Goal: Task Accomplishment & Management: Manage account settings

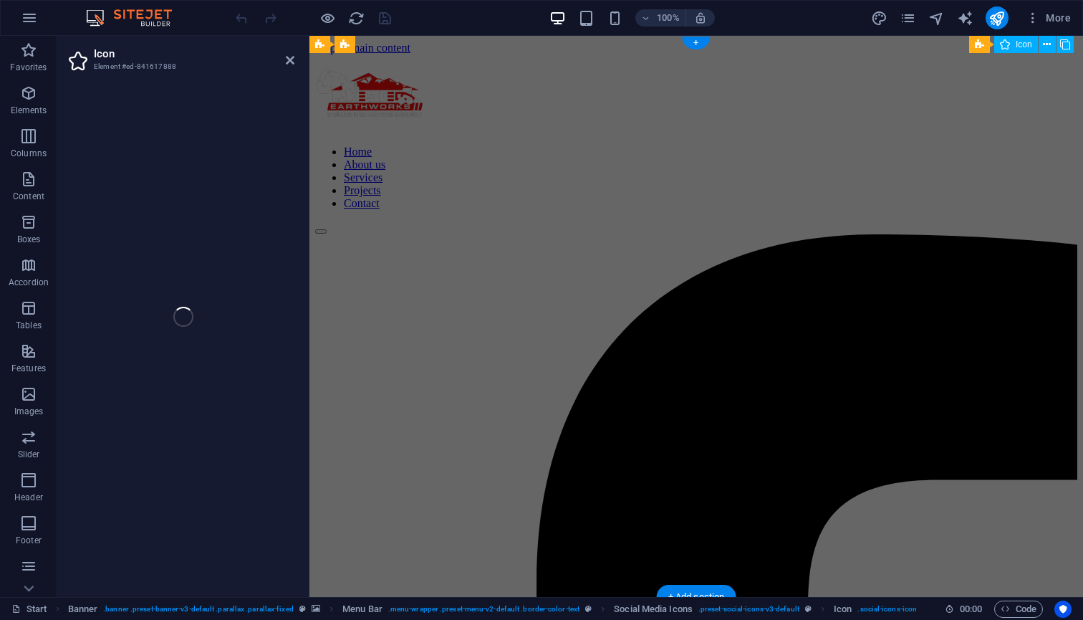
select select "xMidYMid"
select select "px"
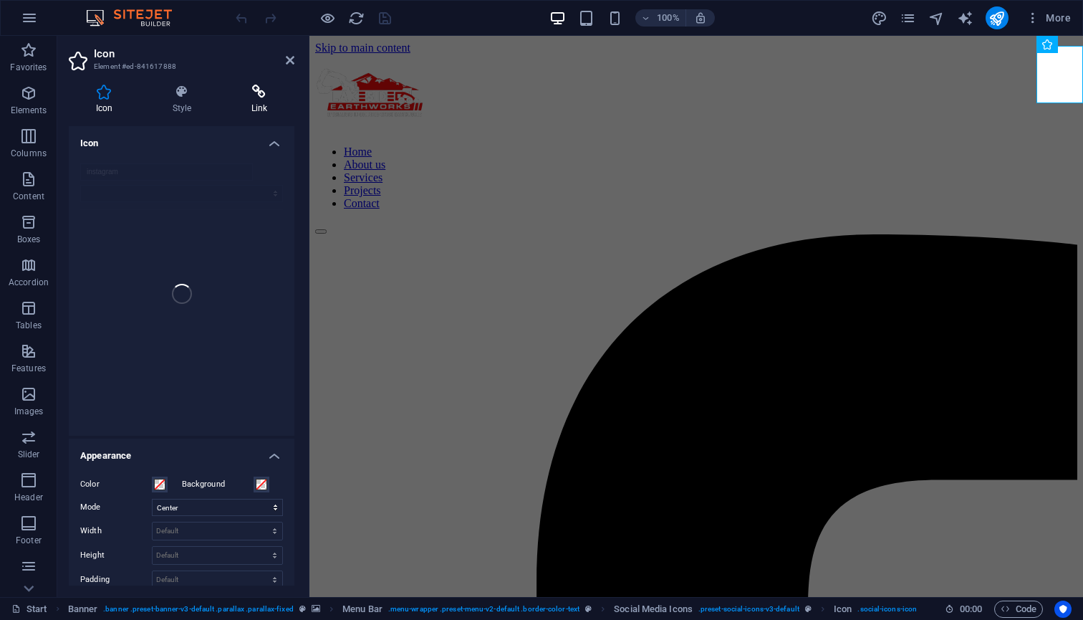
click at [258, 96] on icon at bounding box center [259, 92] width 70 height 14
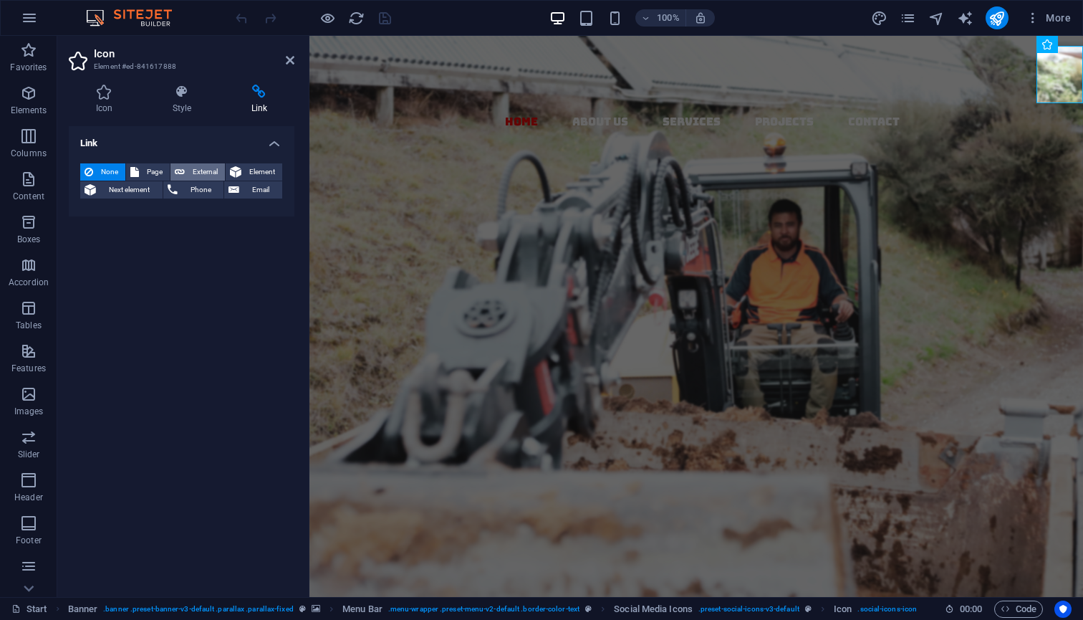
click at [200, 170] on span "External" at bounding box center [205, 171] width 32 height 17
select select "blank"
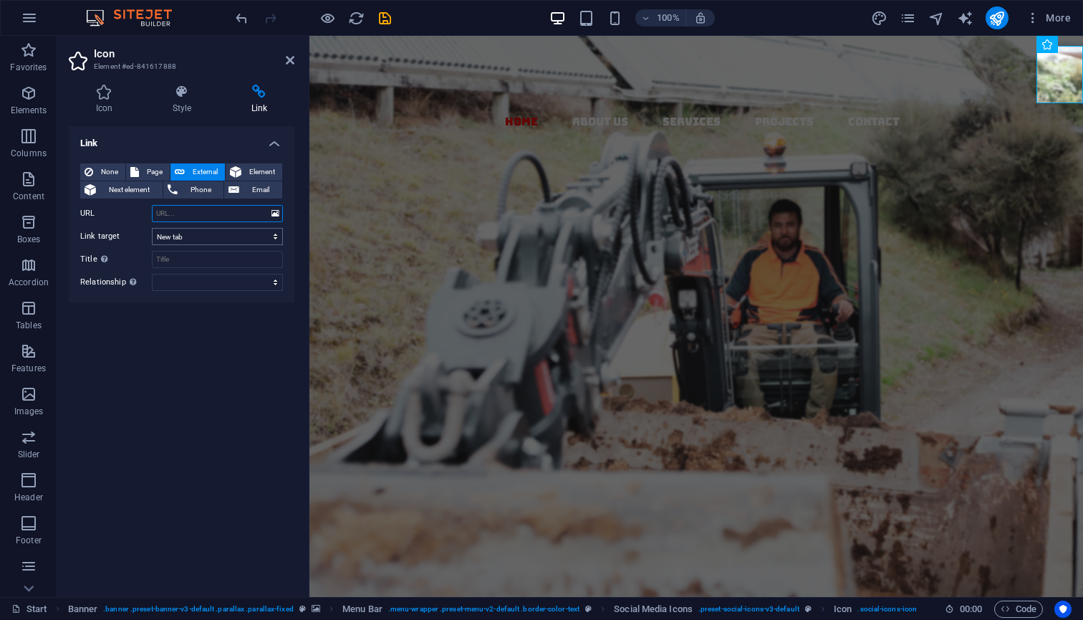
paste input "[URL][DOMAIN_NAME]"
type input "[URL][DOMAIN_NAME]"
click at [186, 261] on input "Title Additional link description, should not be the same as the link text. The…" at bounding box center [217, 259] width 131 height 17
type input "Lakeside Earthworks Insta"
click at [392, 18] on icon "save" at bounding box center [385, 18] width 16 height 16
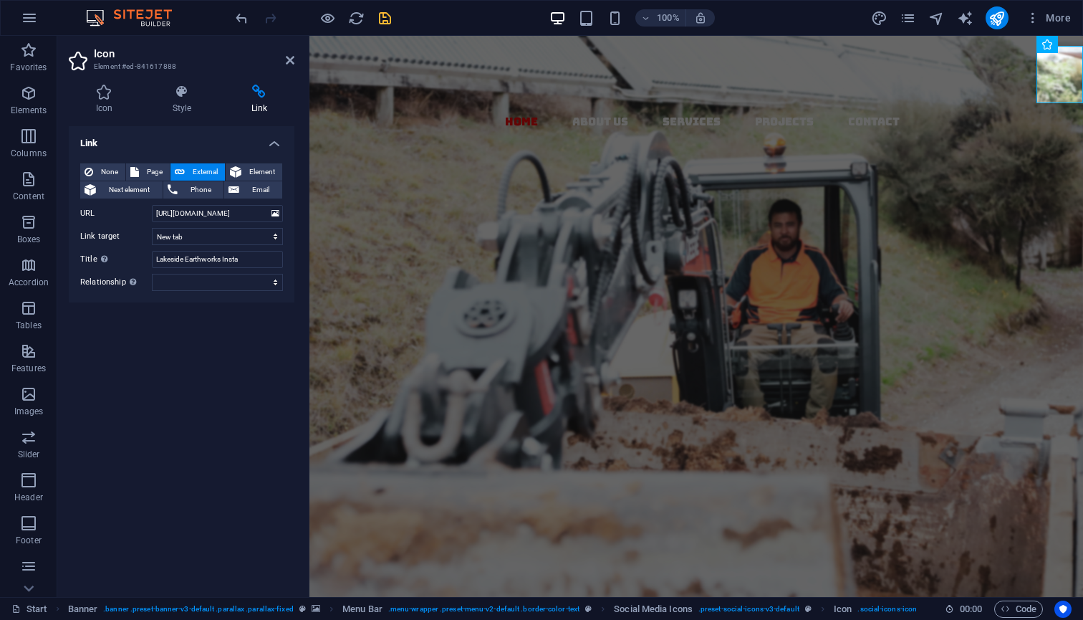
checkbox input "false"
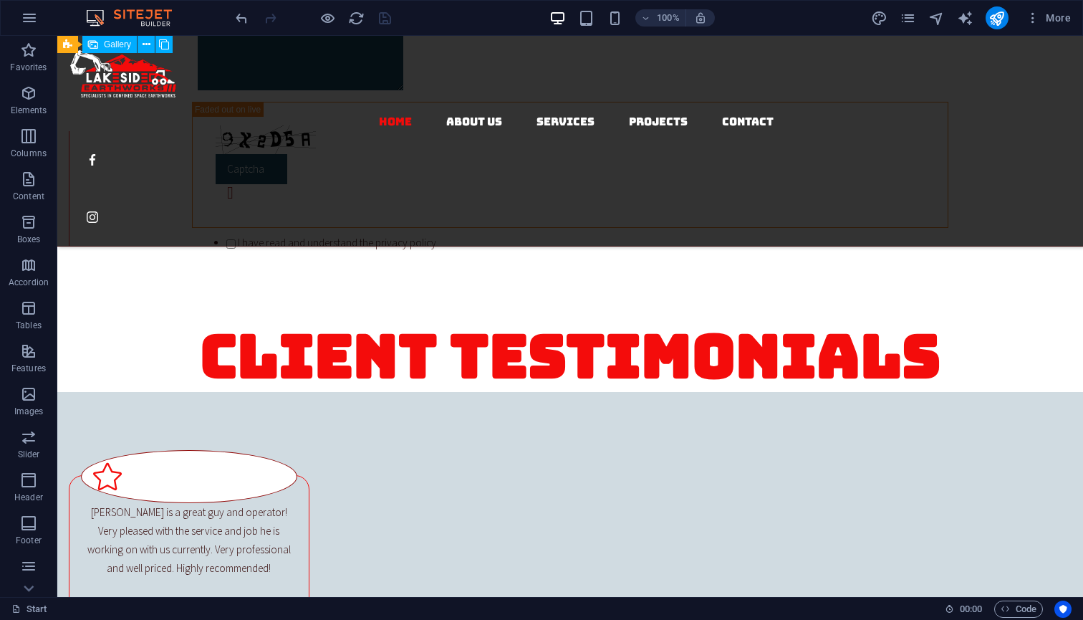
scroll to position [2324, 0]
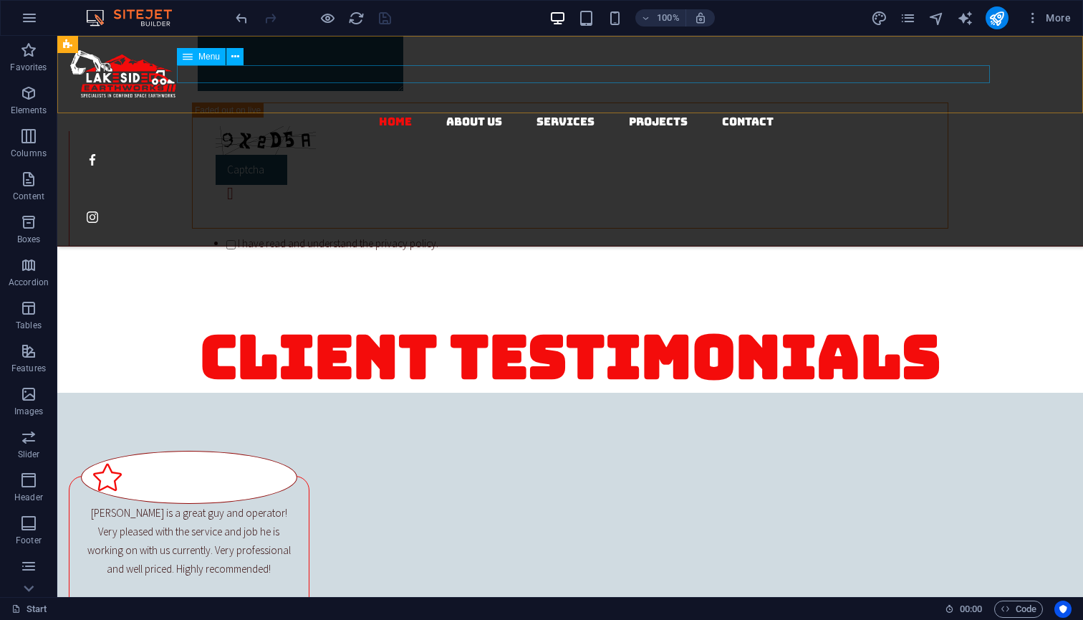
click at [495, 113] on nav "Home About us Services Projects Contact" at bounding box center [576, 122] width 1015 height 19
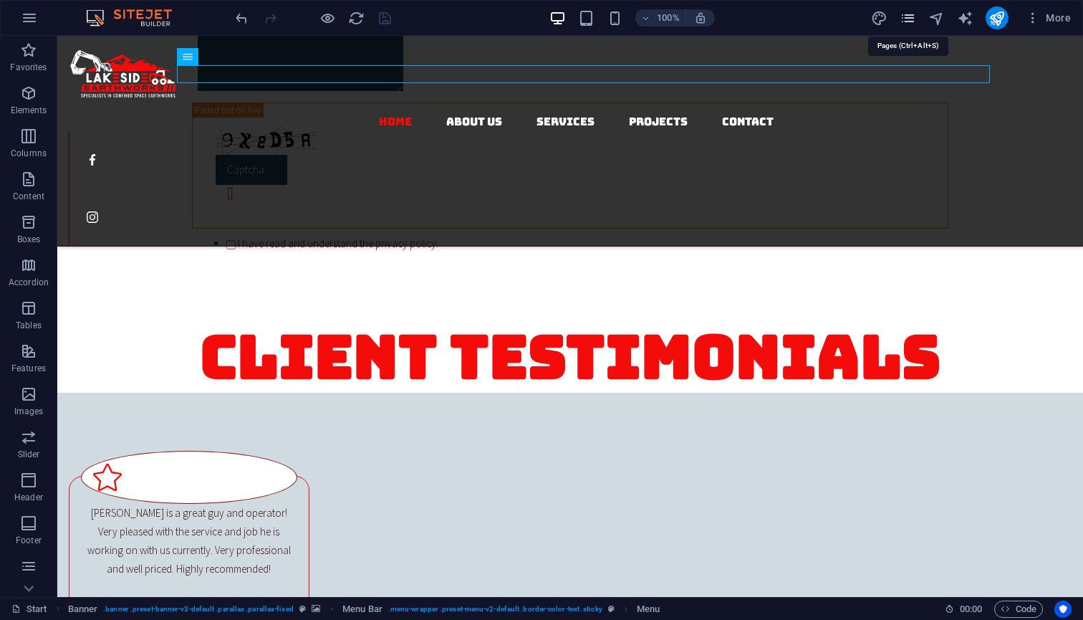
click at [914, 21] on icon "pages" at bounding box center [908, 18] width 16 height 16
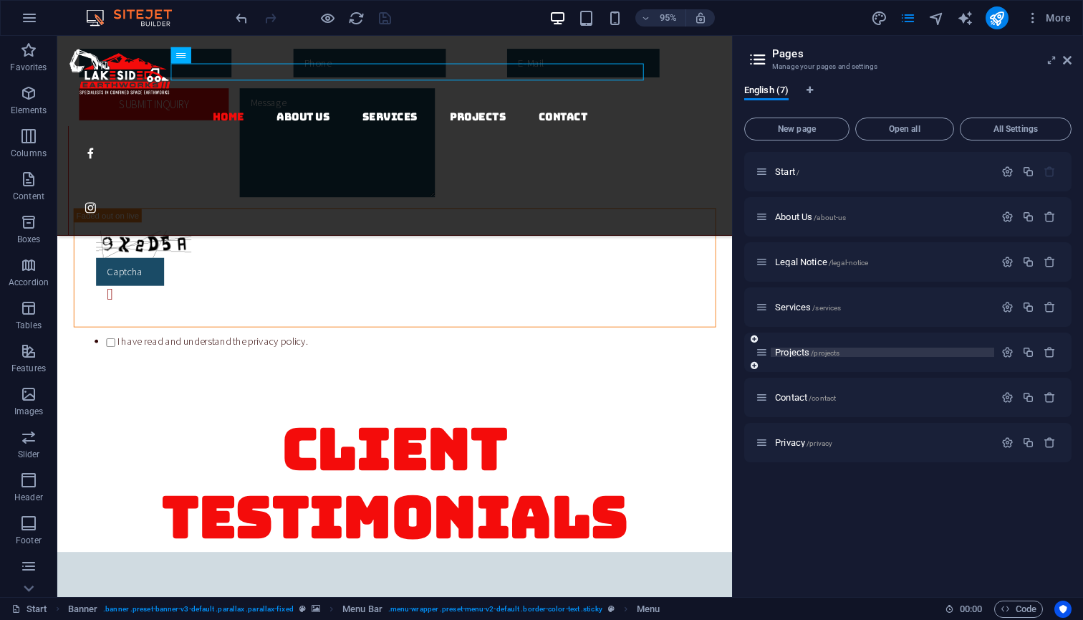
click at [833, 354] on span "/projects" at bounding box center [825, 353] width 29 height 8
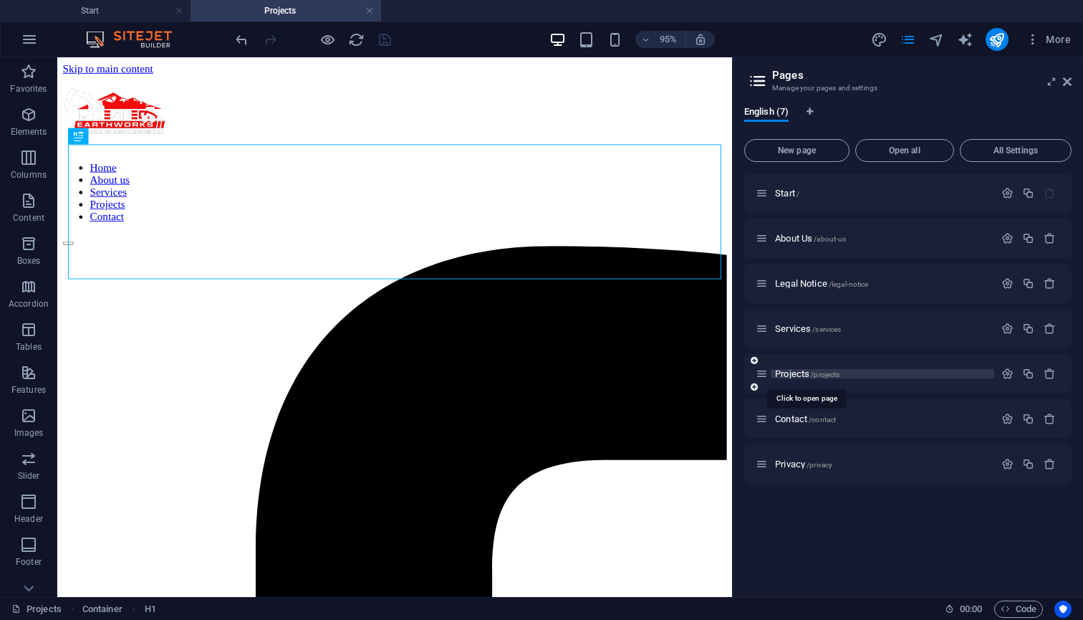
scroll to position [0, 0]
click at [997, 39] on icon "publish" at bounding box center [997, 40] width 16 height 16
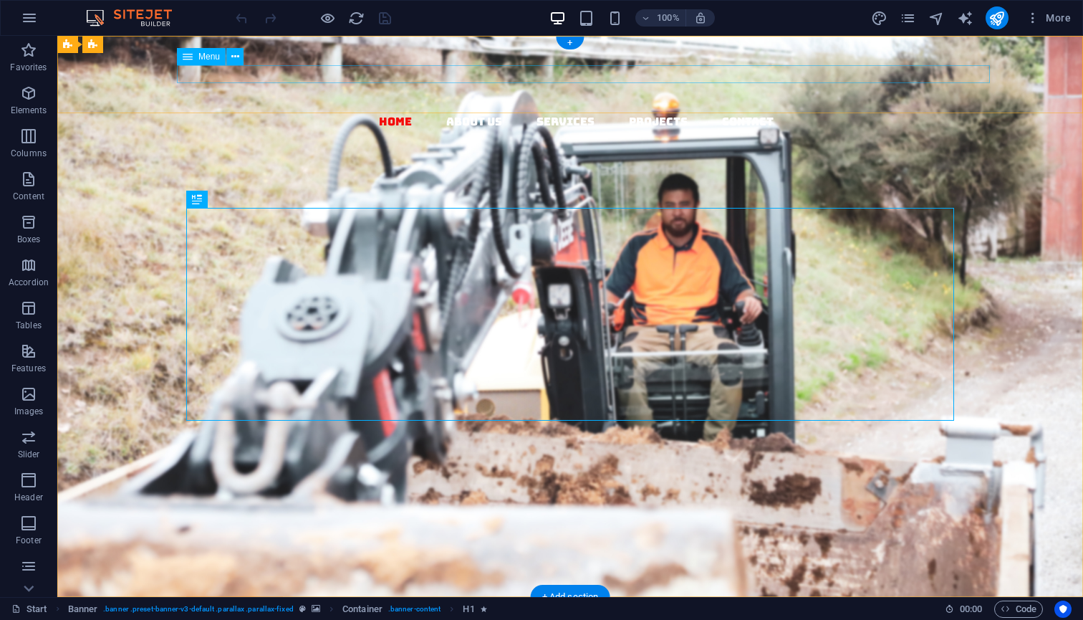
click at [499, 113] on nav "Home About us Services Projects Contact" at bounding box center [576, 122] width 1015 height 19
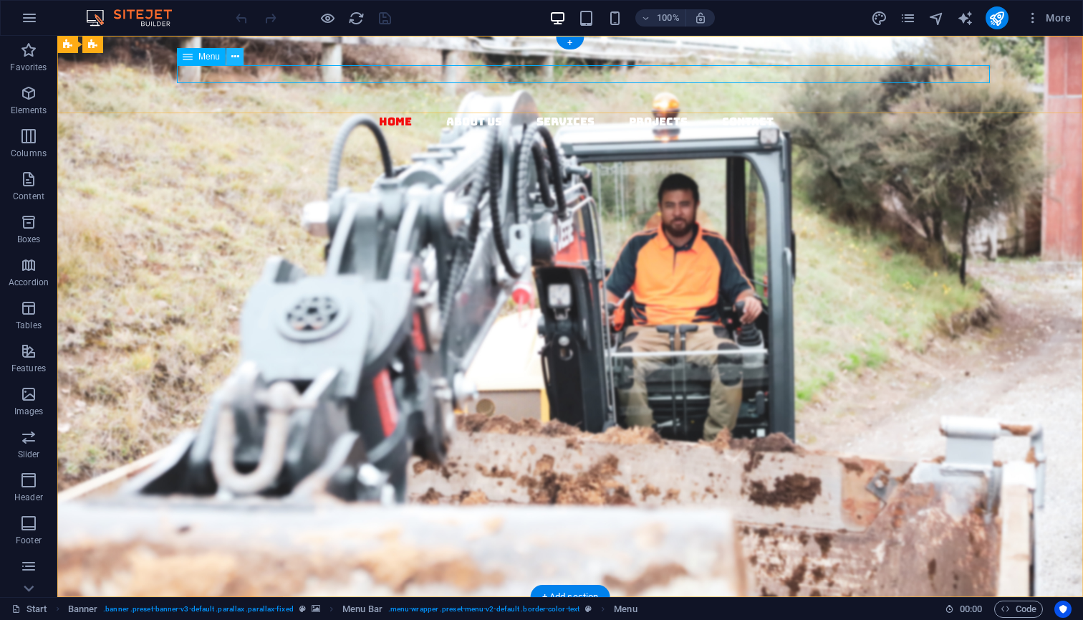
click at [229, 60] on button at bounding box center [234, 56] width 17 height 17
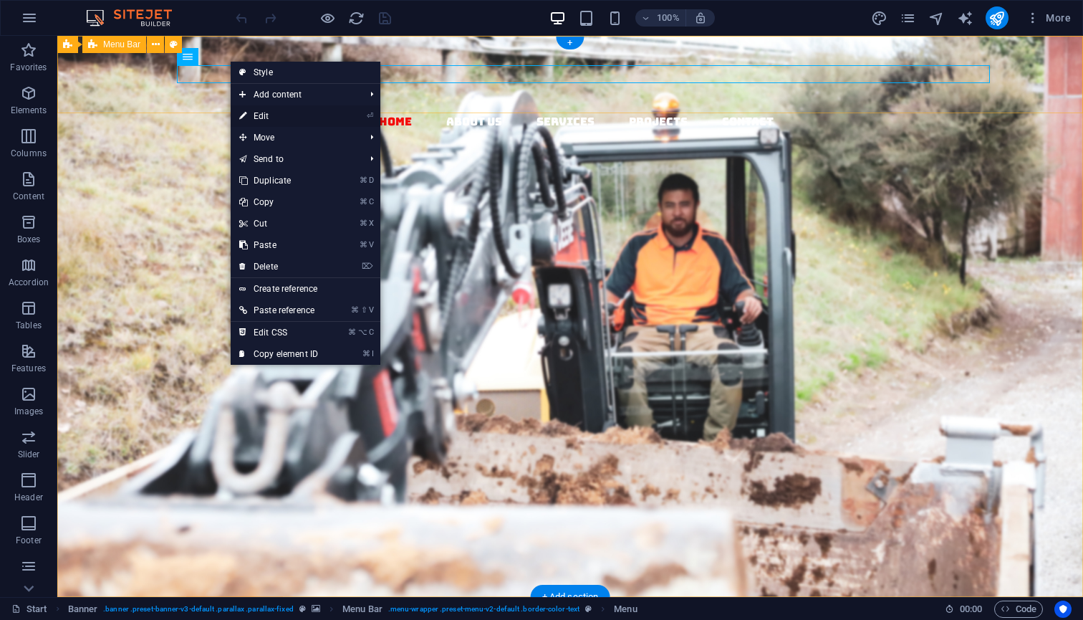
click at [282, 125] on link "⏎ Edit" at bounding box center [279, 115] width 96 height 21
select select "1"
select select
select select "3"
select select
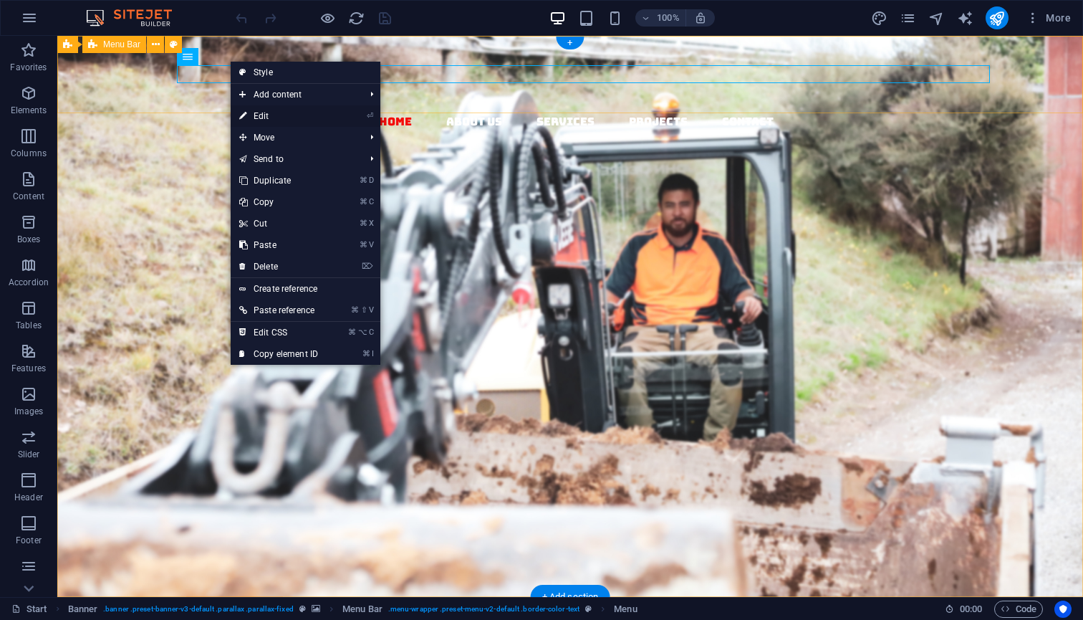
select select "4"
select select
select select "5"
select select
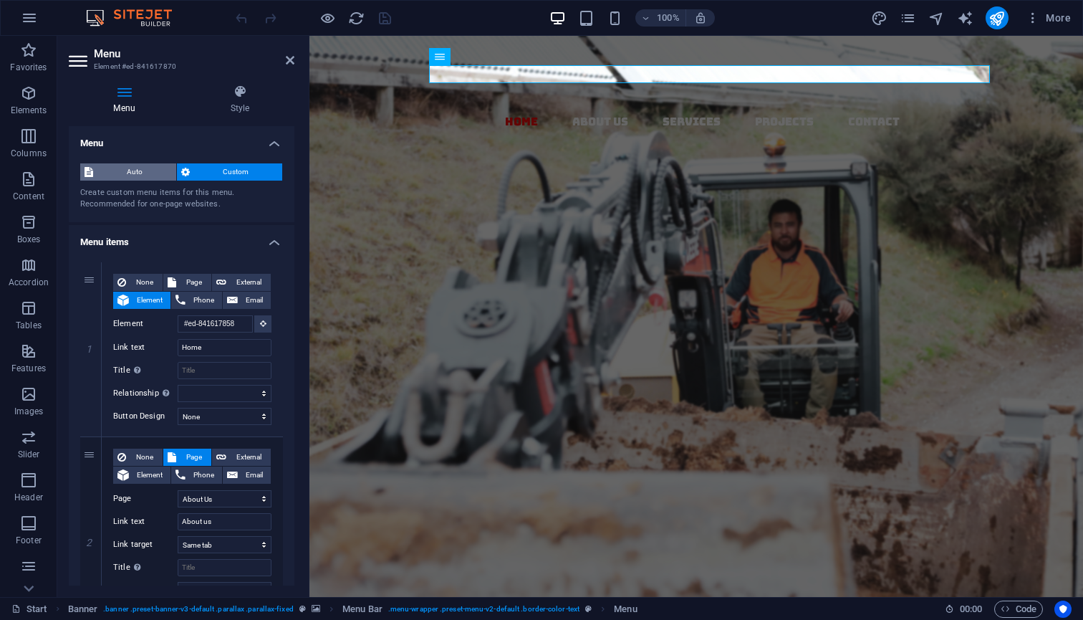
click at [150, 163] on span "Auto" at bounding box center [134, 171] width 75 height 17
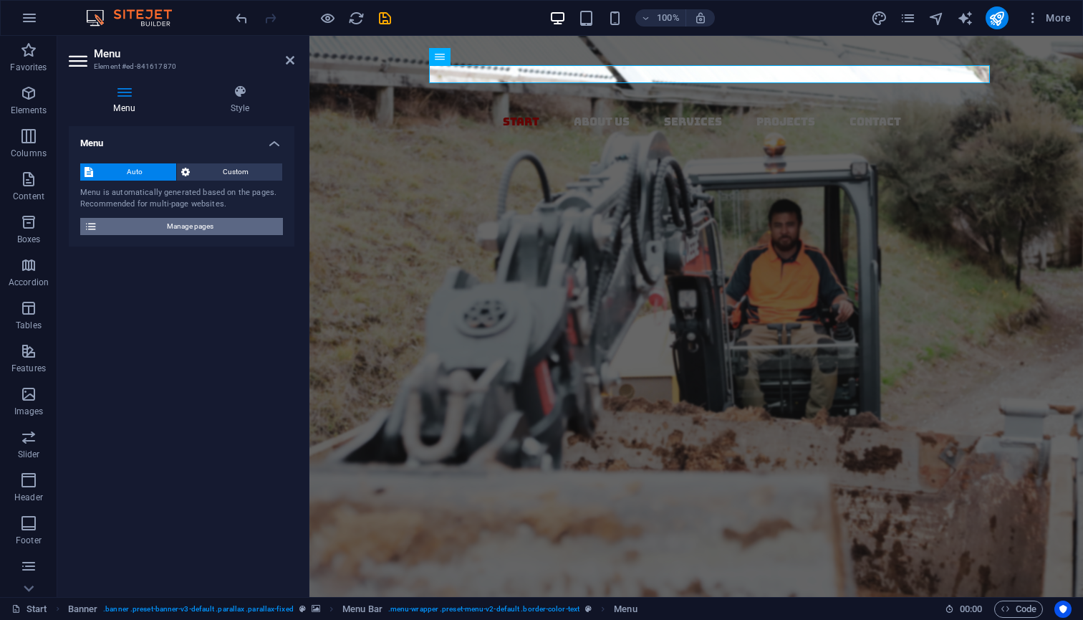
click at [128, 227] on span "Manage pages" at bounding box center [190, 226] width 177 height 17
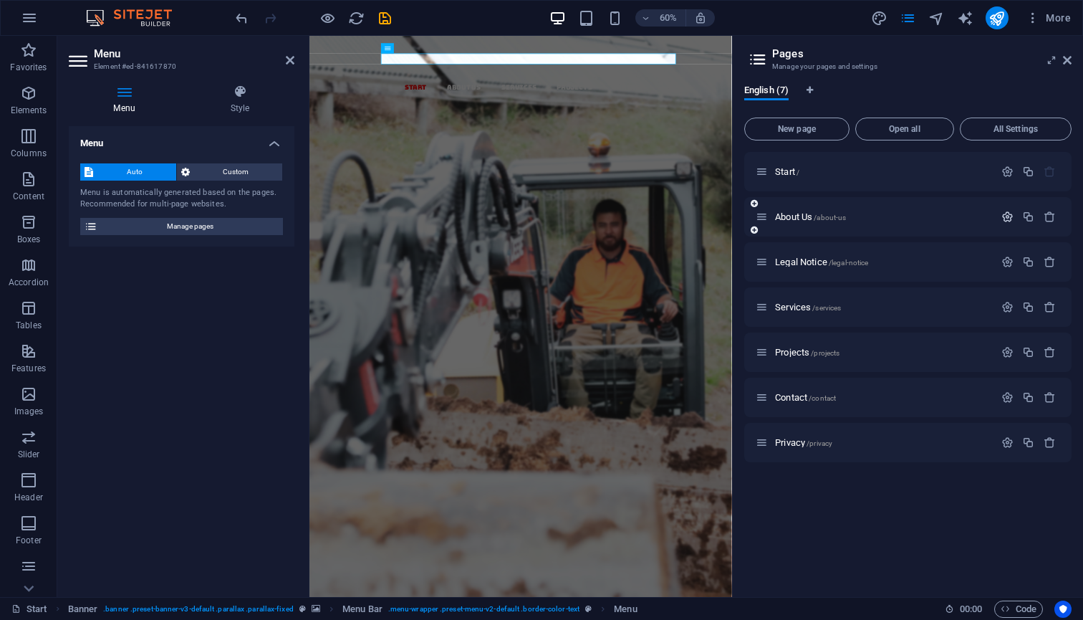
click at [1007, 216] on icon "button" at bounding box center [1008, 217] width 12 height 12
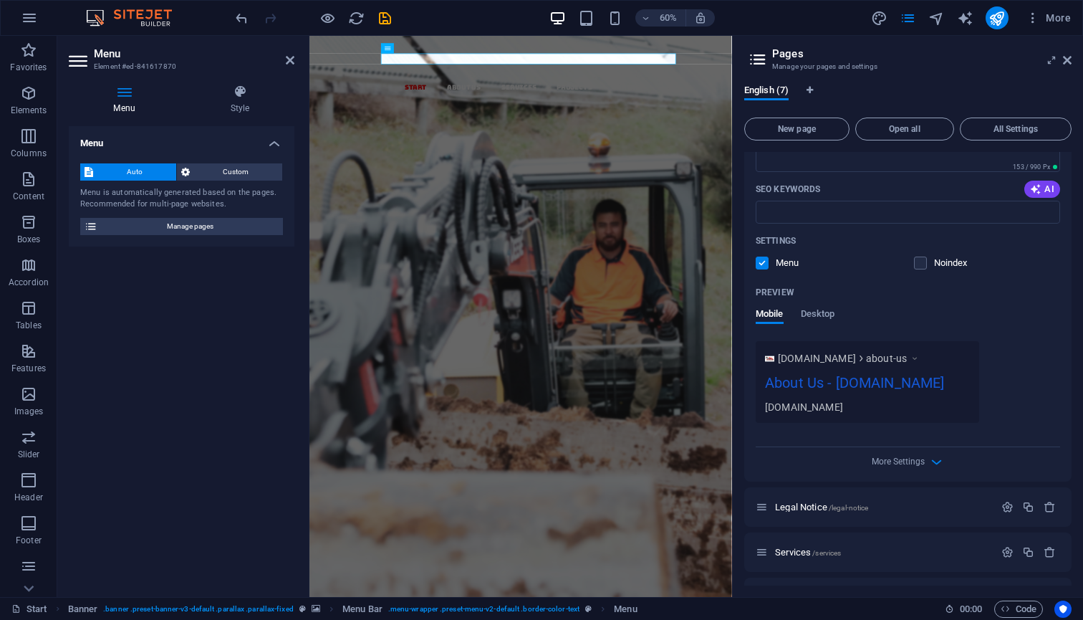
scroll to position [294, 0]
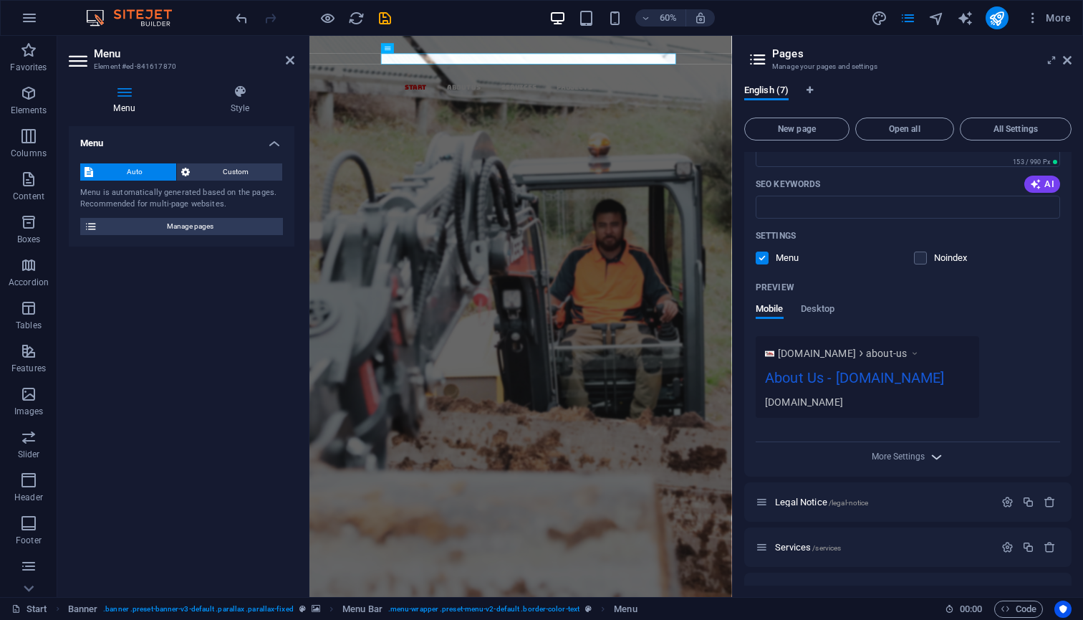
click at [929, 465] on icon "button" at bounding box center [937, 457] width 16 height 16
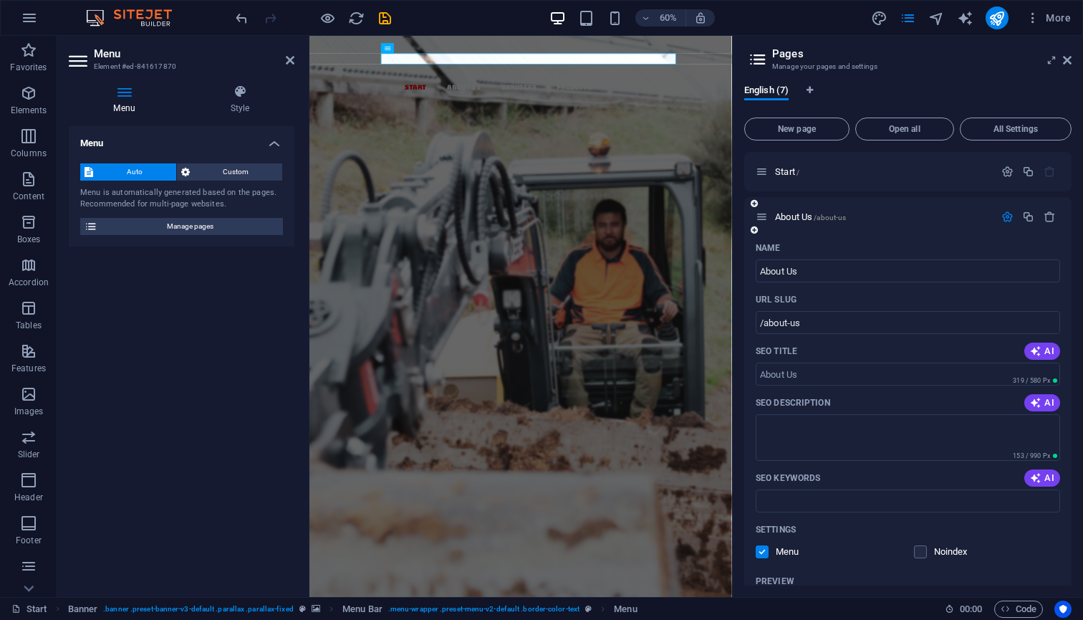
scroll to position [0, 0]
click at [914, 130] on span "Open all" at bounding box center [905, 129] width 86 height 9
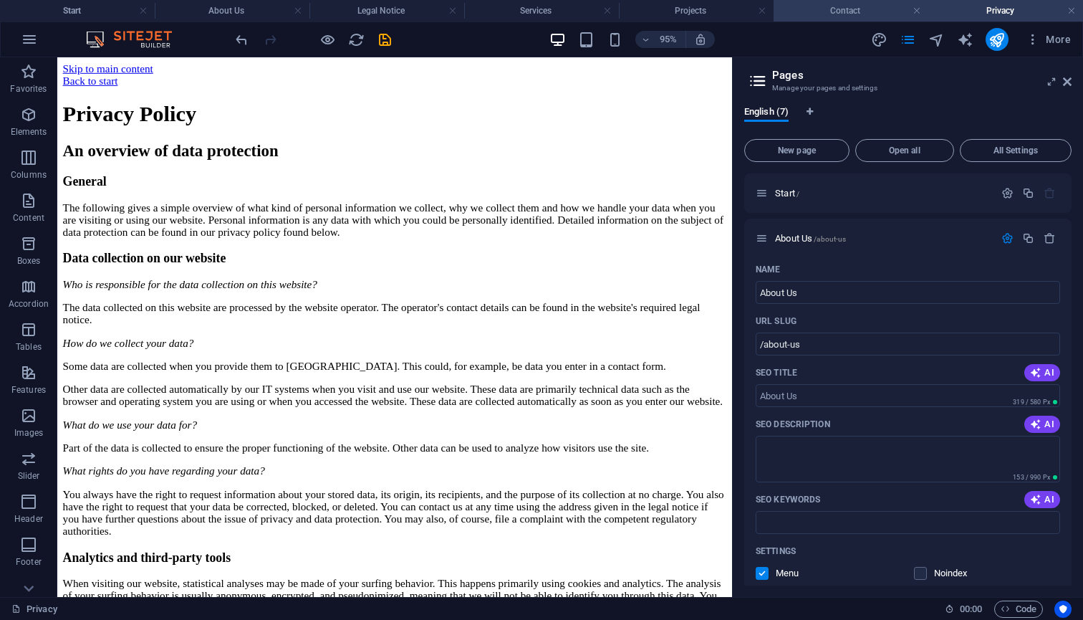
click at [874, 11] on h4 "Contact" at bounding box center [851, 11] width 155 height 16
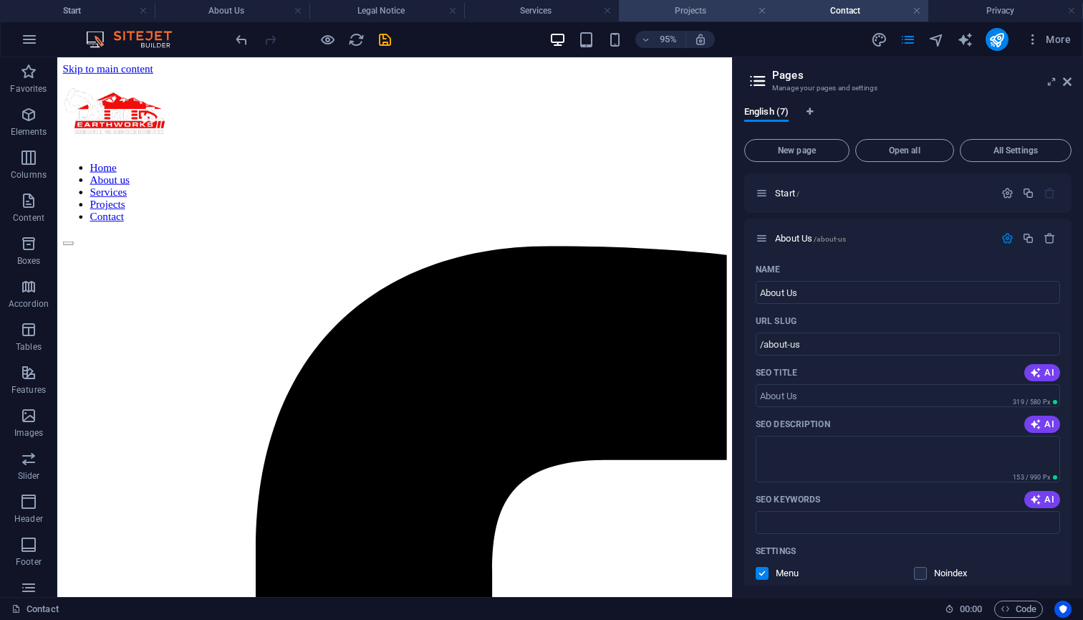
click at [745, 9] on h4 "Projects" at bounding box center [696, 11] width 155 height 16
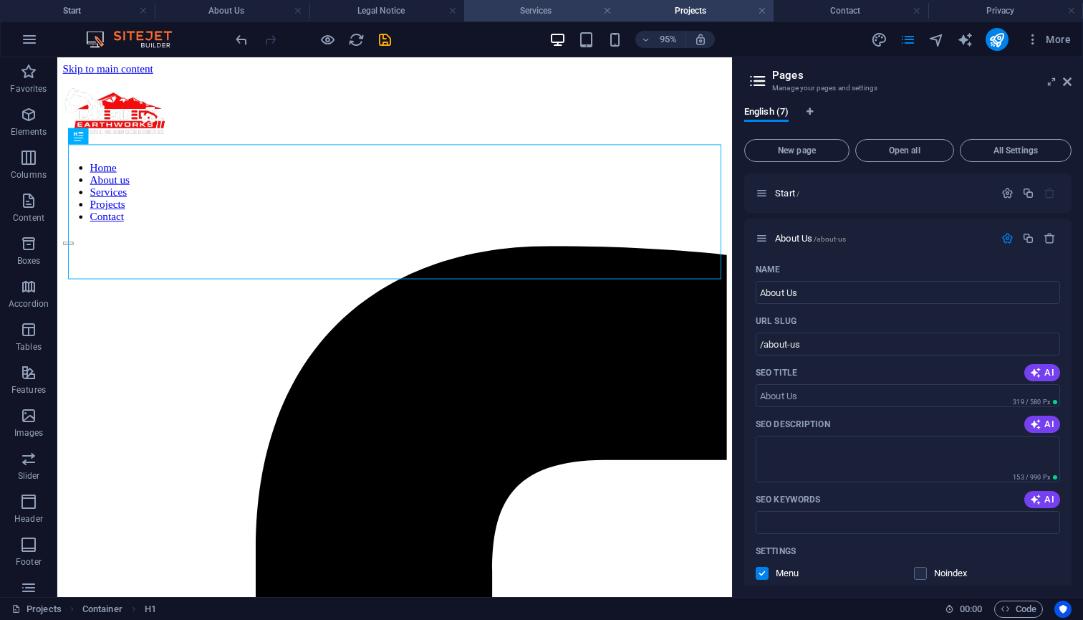
click at [550, 12] on h4 "Services" at bounding box center [541, 11] width 155 height 16
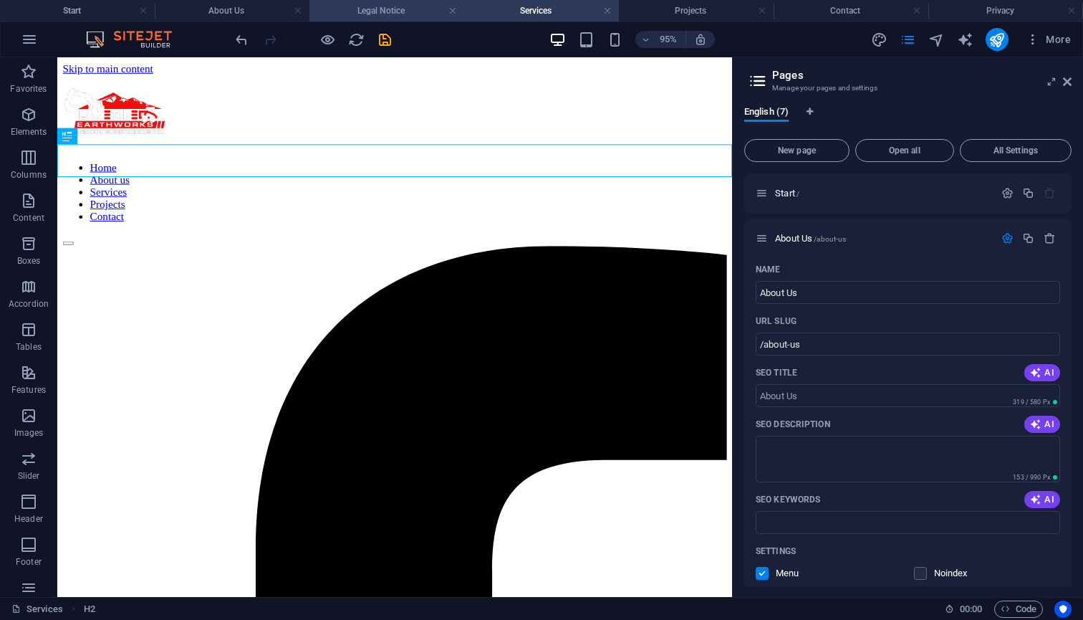
click at [401, 16] on h4 "Legal Notice" at bounding box center [387, 11] width 155 height 16
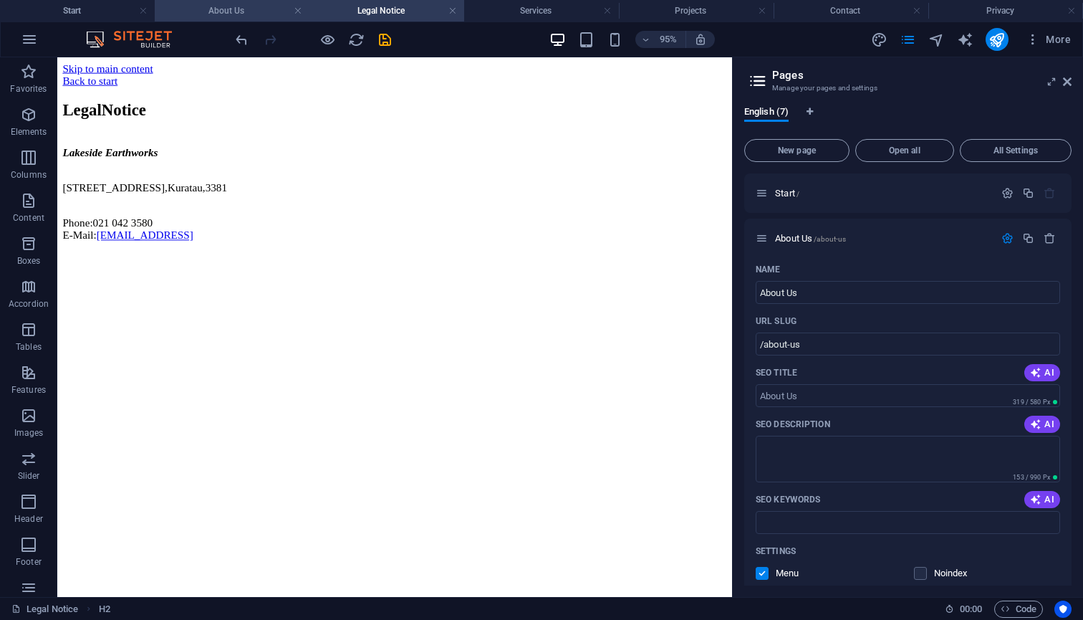
click at [264, 7] on h4 "About Us" at bounding box center [232, 11] width 155 height 16
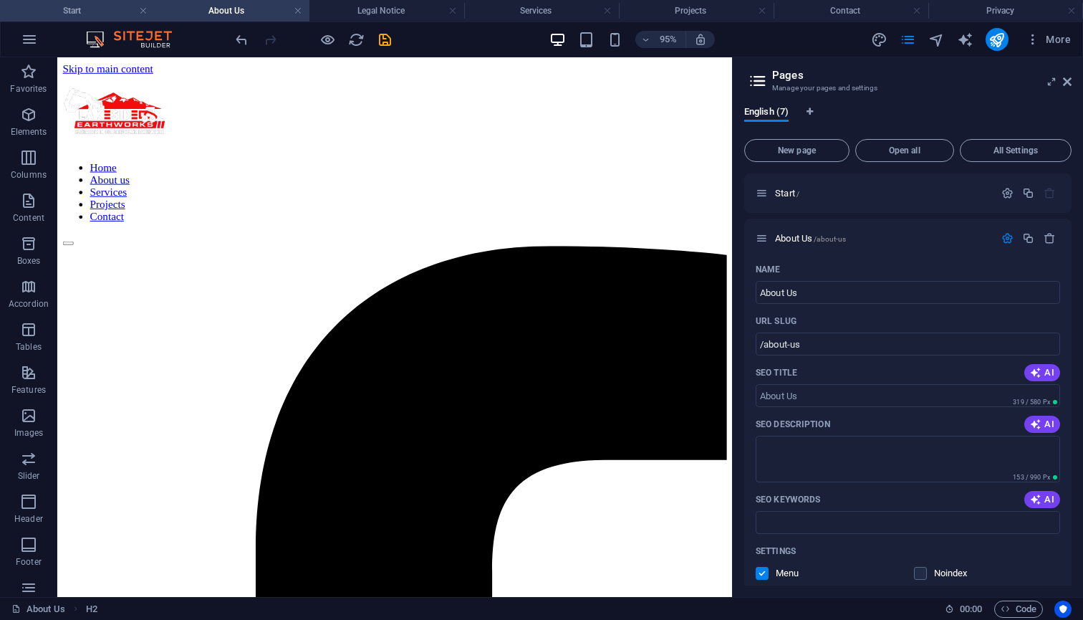
click at [85, 16] on h4 "Start" at bounding box center [77, 11] width 155 height 16
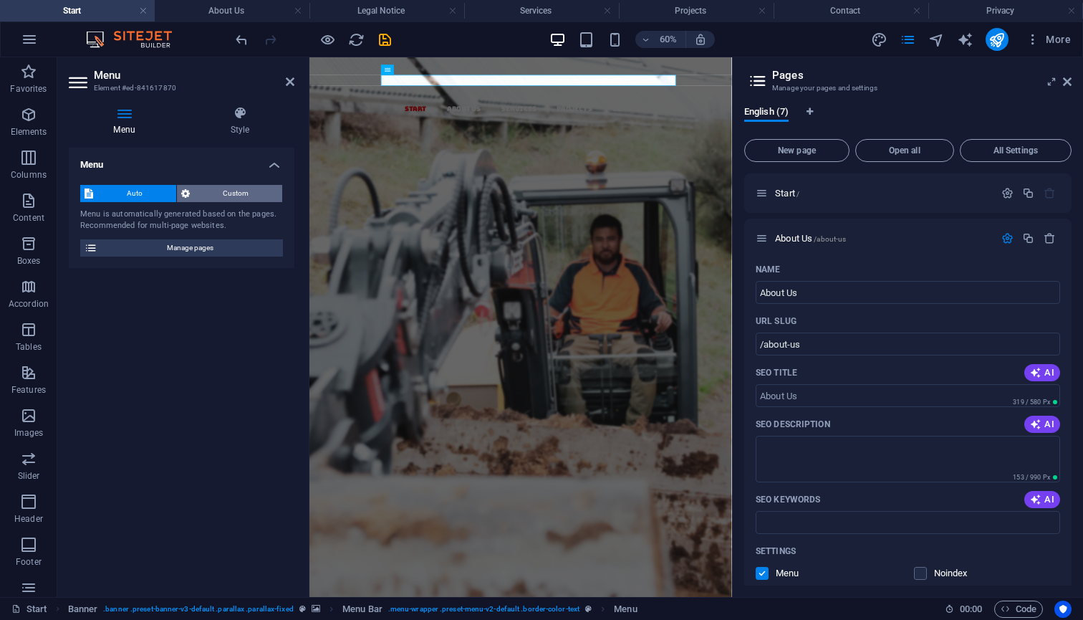
click at [240, 196] on span "Custom" at bounding box center [236, 193] width 85 height 17
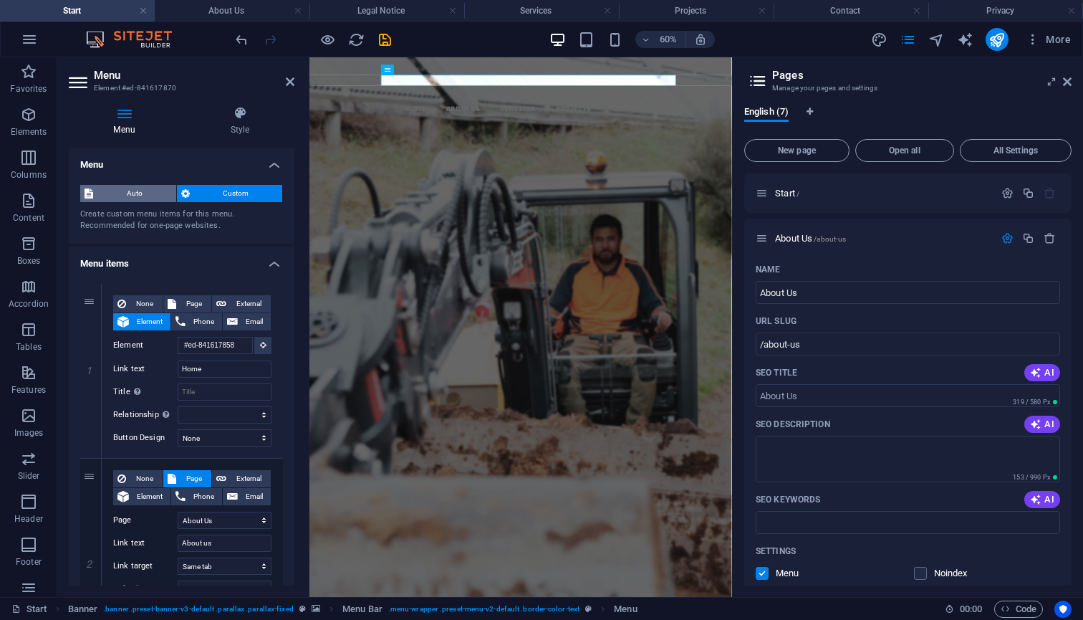
click at [147, 186] on span "Auto" at bounding box center [134, 193] width 75 height 17
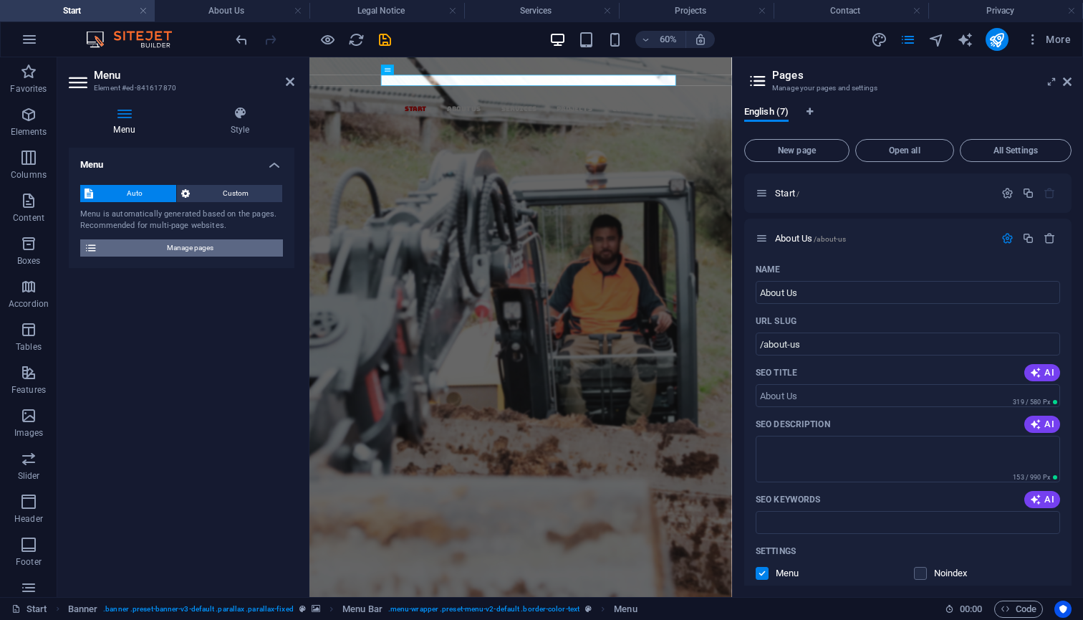
click at [177, 252] on span "Manage pages" at bounding box center [190, 247] width 177 height 17
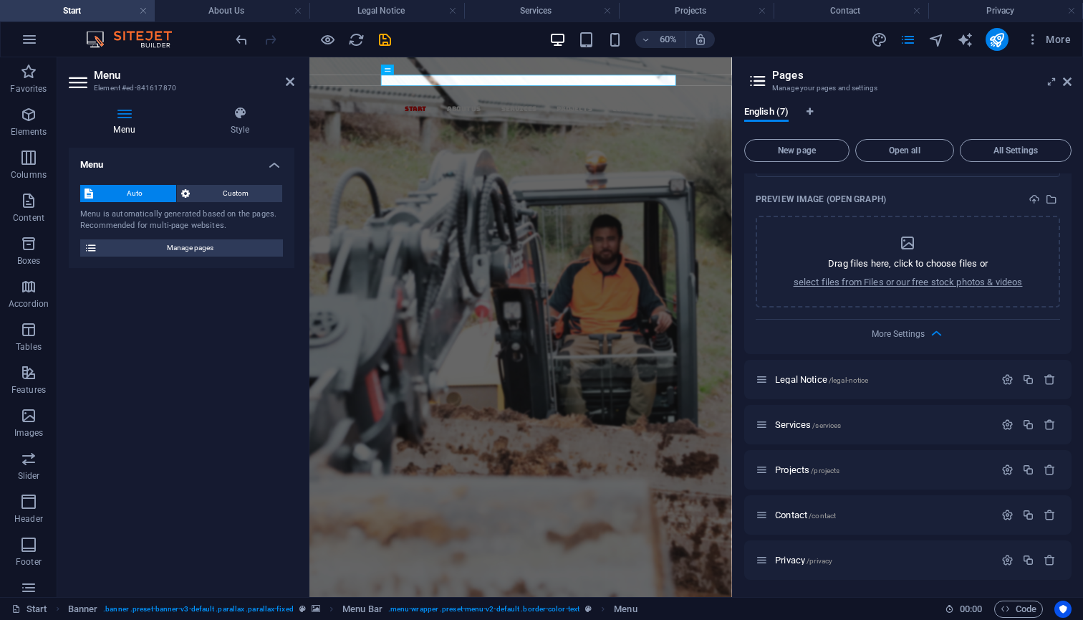
scroll to position [664, 0]
click at [385, 37] on icon "save" at bounding box center [385, 40] width 16 height 16
checkbox input "false"
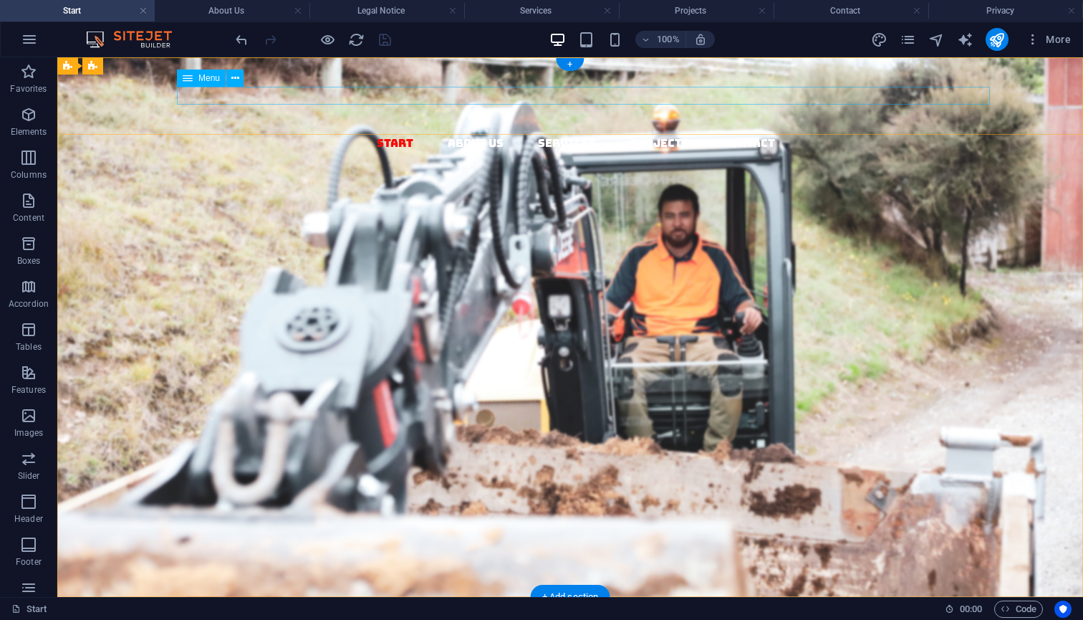
click at [492, 134] on nav "Start About Us Services Projects Contact" at bounding box center [576, 143] width 1015 height 19
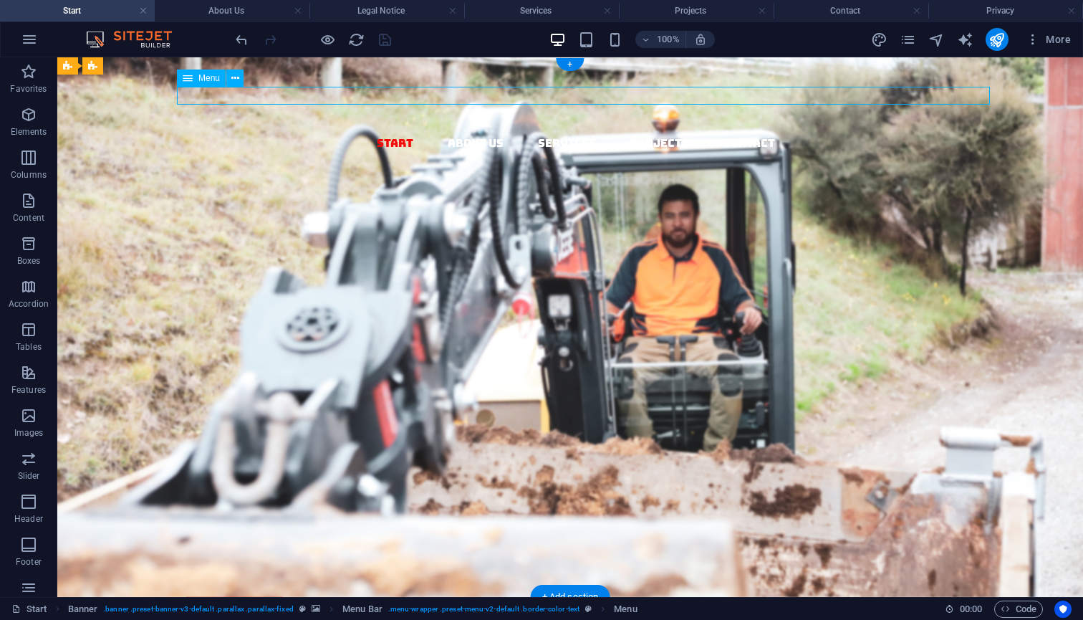
click at [492, 134] on nav "Start About Us Services Projects Contact" at bounding box center [576, 143] width 1015 height 19
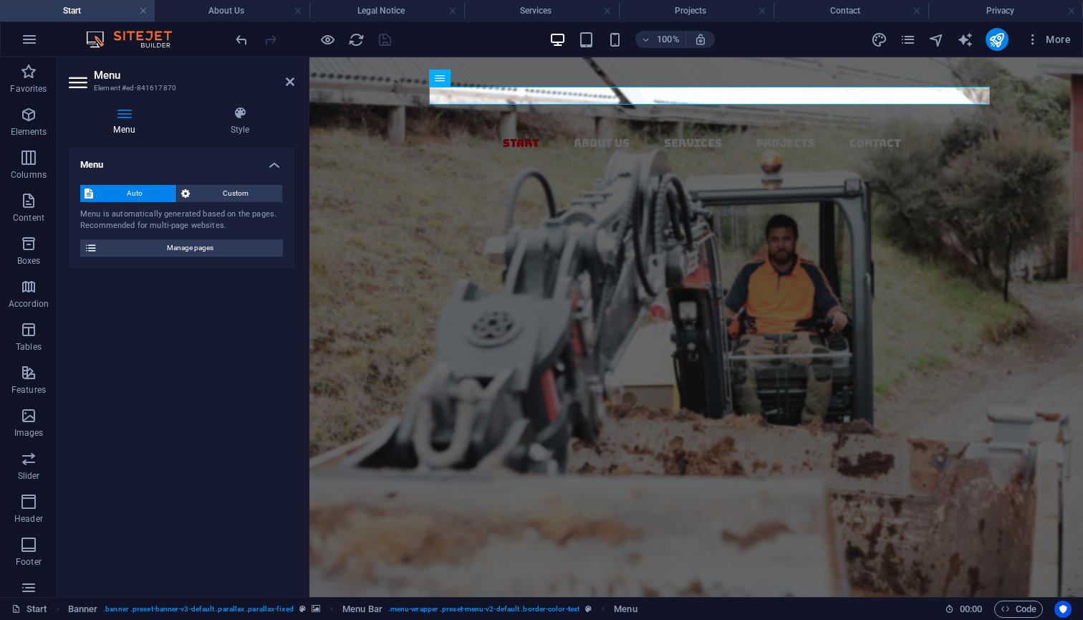
click at [126, 193] on span "Auto" at bounding box center [134, 193] width 75 height 17
click at [161, 244] on span "Manage pages" at bounding box center [190, 247] width 177 height 17
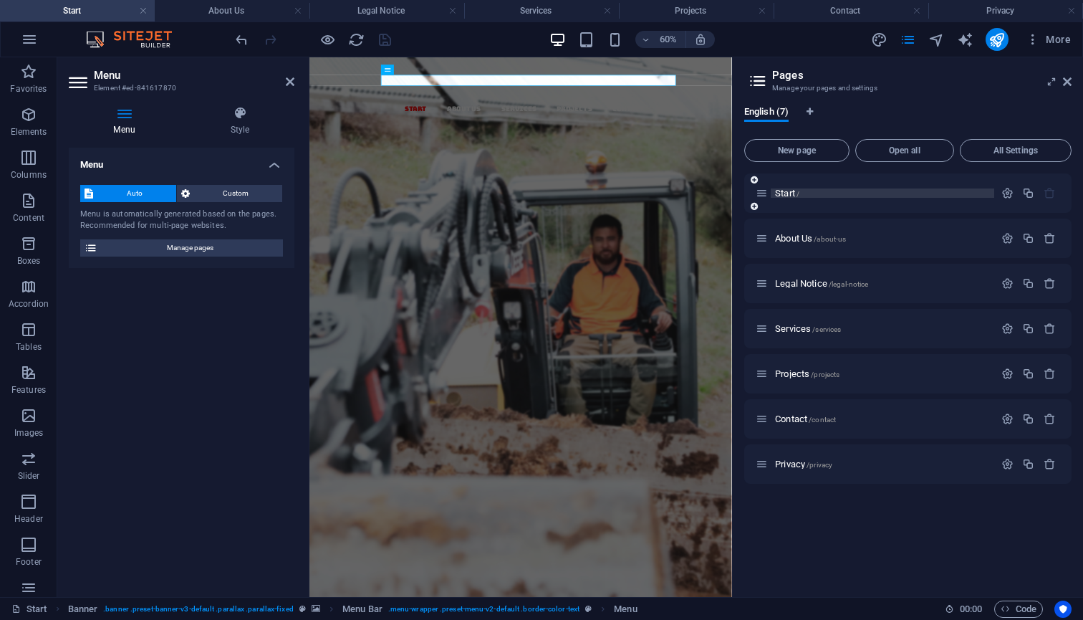
click at [815, 190] on p "Start /" at bounding box center [882, 192] width 215 height 9
click at [999, 192] on button "button" at bounding box center [1007, 193] width 21 height 12
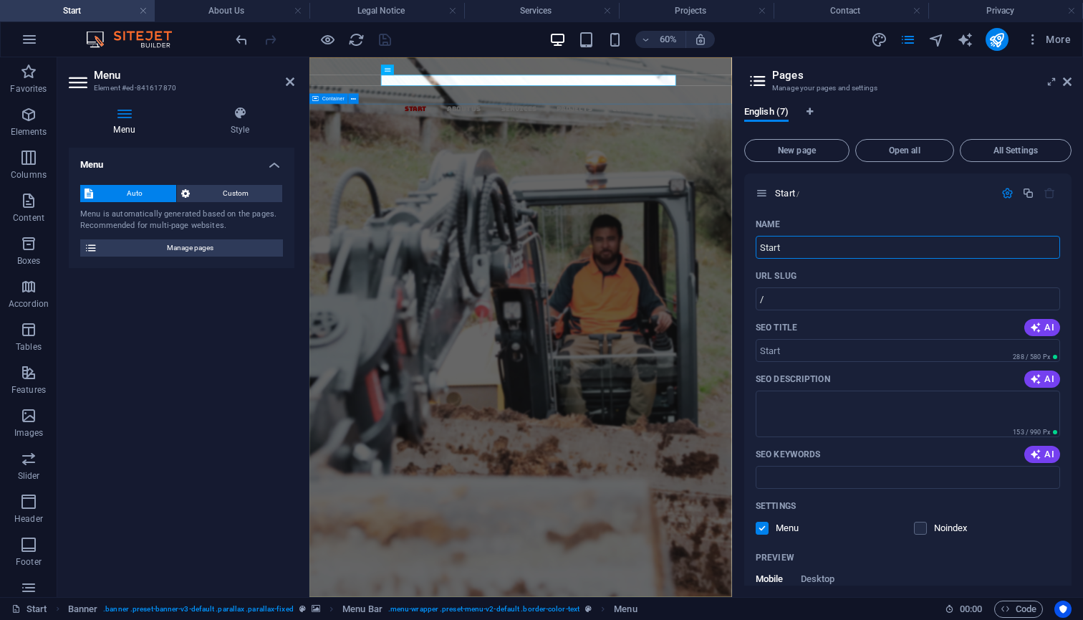
drag, startPoint x: 1137, startPoint y: 309, endPoint x: 985, endPoint y: 370, distance: 163.9
drag, startPoint x: 805, startPoint y: 351, endPoint x: 851, endPoint y: 346, distance: 46.8
click at [851, 346] on input "SEO Title" at bounding box center [908, 350] width 305 height 23
type input "Lakeside Earthworks Homepage"
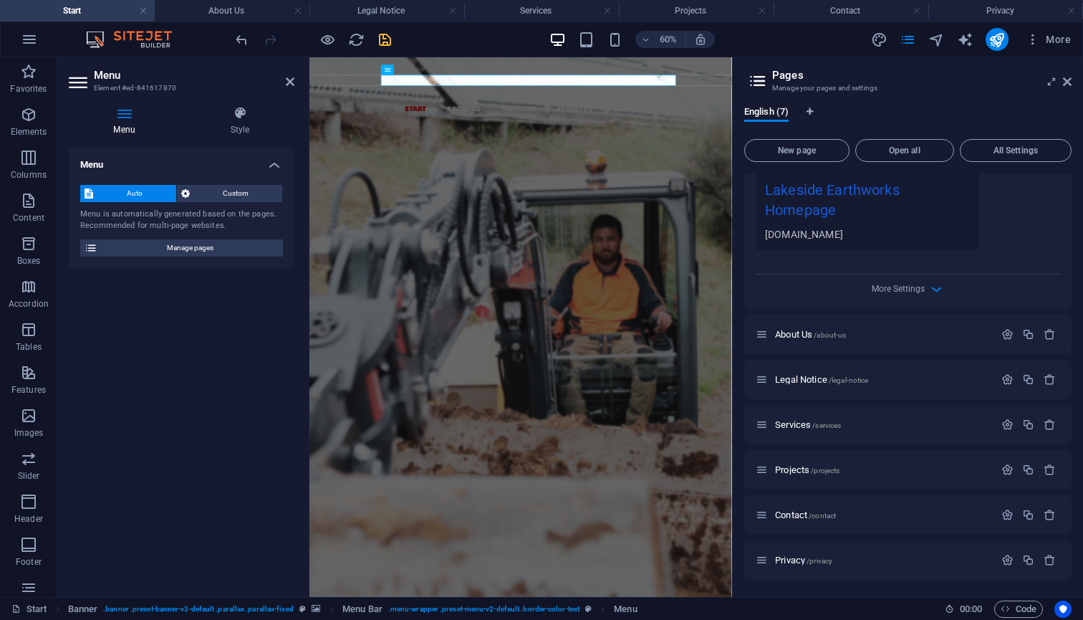
scroll to position [458, 0]
click at [383, 45] on icon "save" at bounding box center [385, 40] width 16 height 16
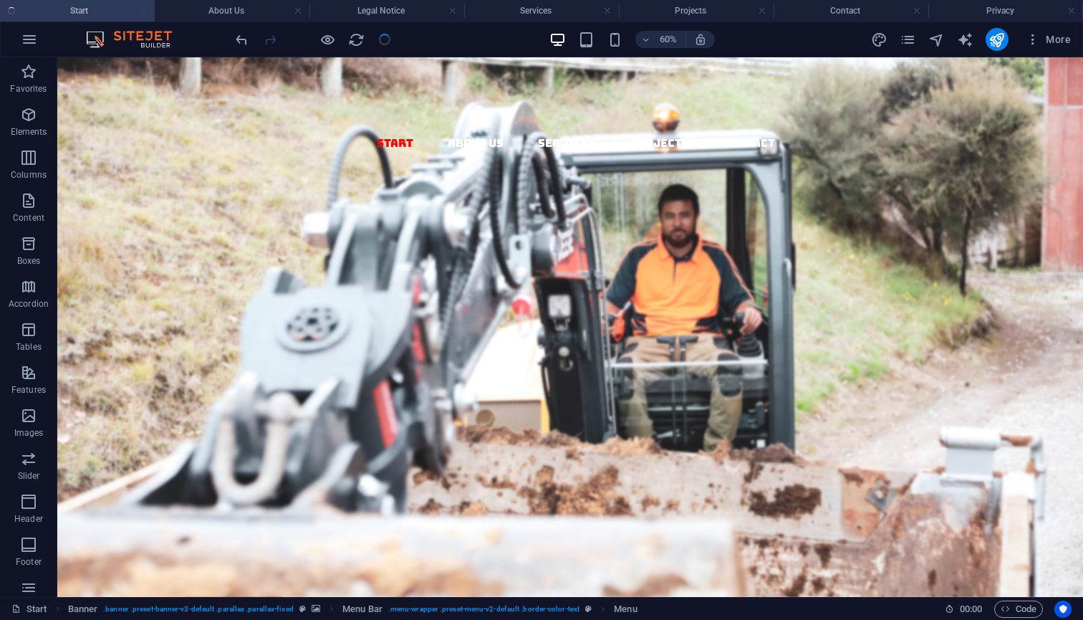
checkbox input "false"
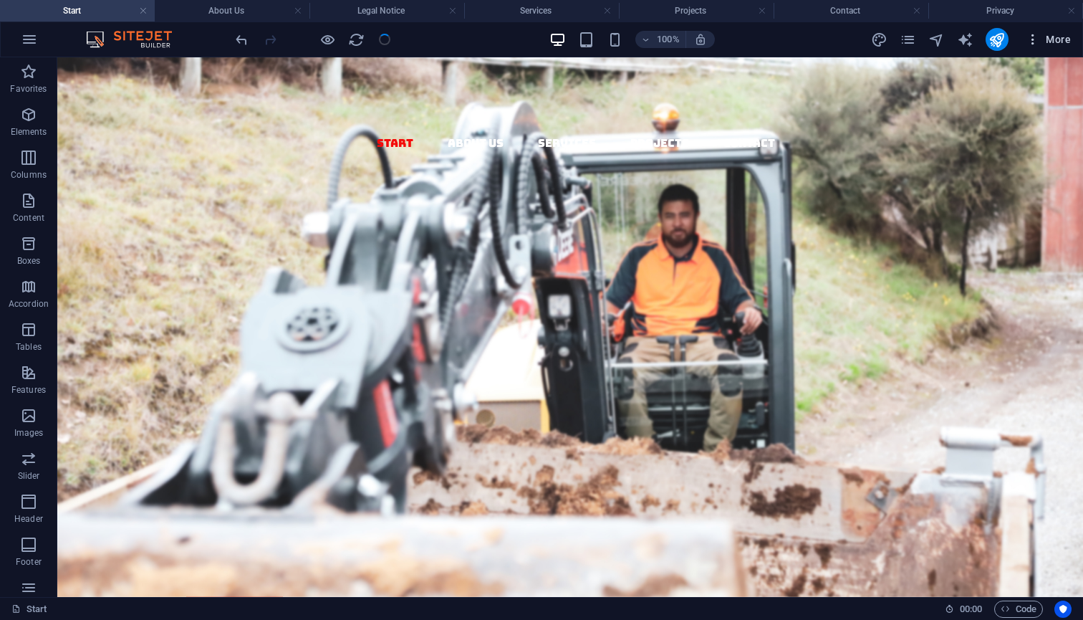
click at [1068, 34] on span "More" at bounding box center [1048, 39] width 45 height 14
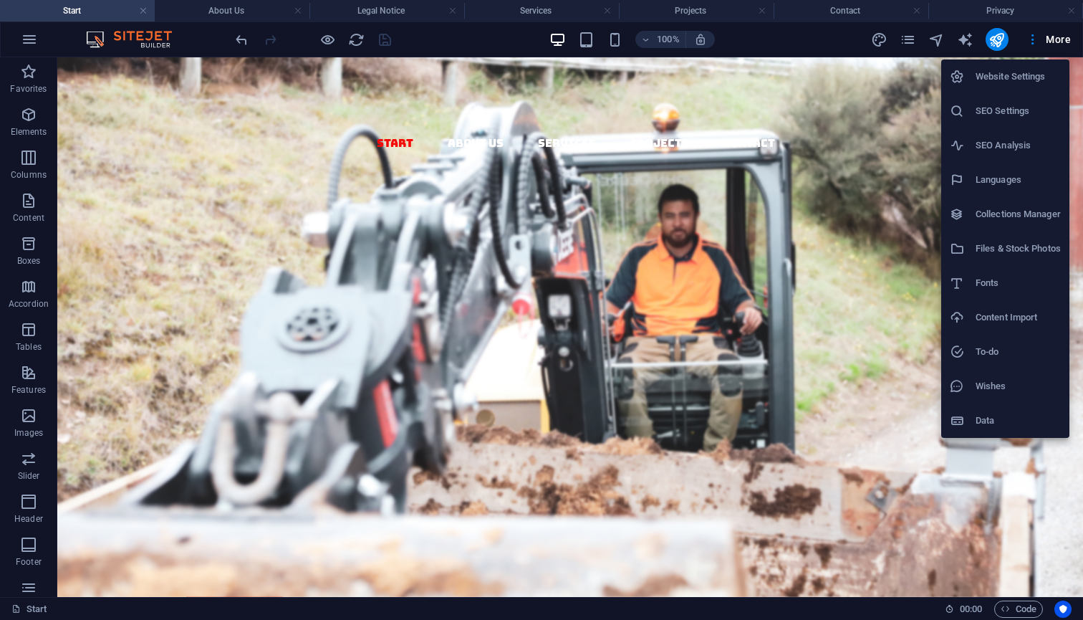
click at [1045, 70] on h6 "Website Settings" at bounding box center [1018, 76] width 85 height 17
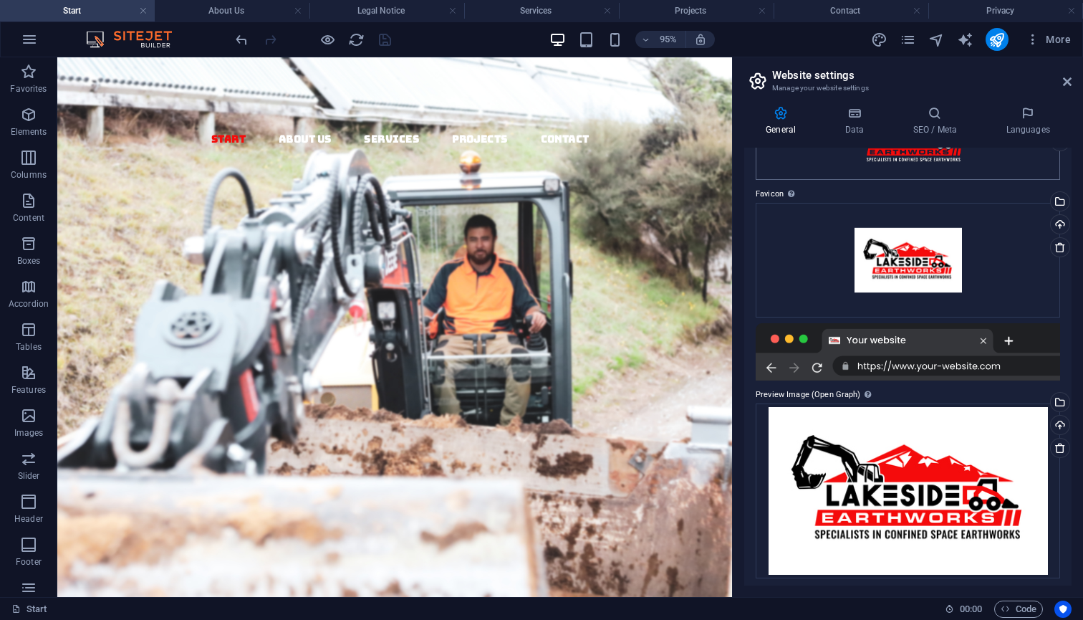
scroll to position [124, 0]
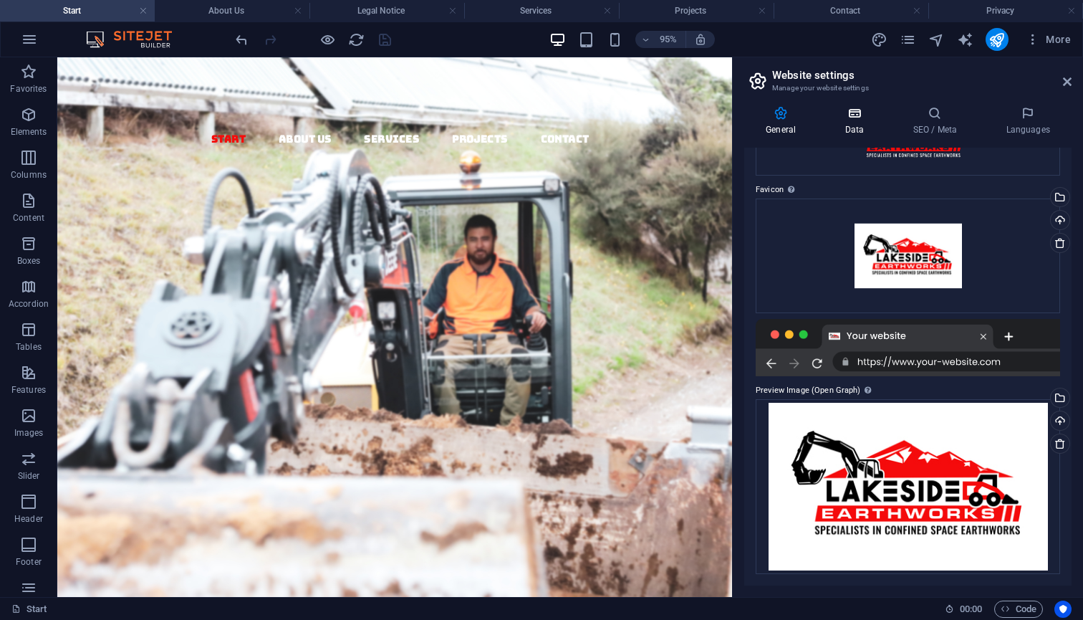
click at [853, 123] on h4 "Data" at bounding box center [857, 121] width 68 height 30
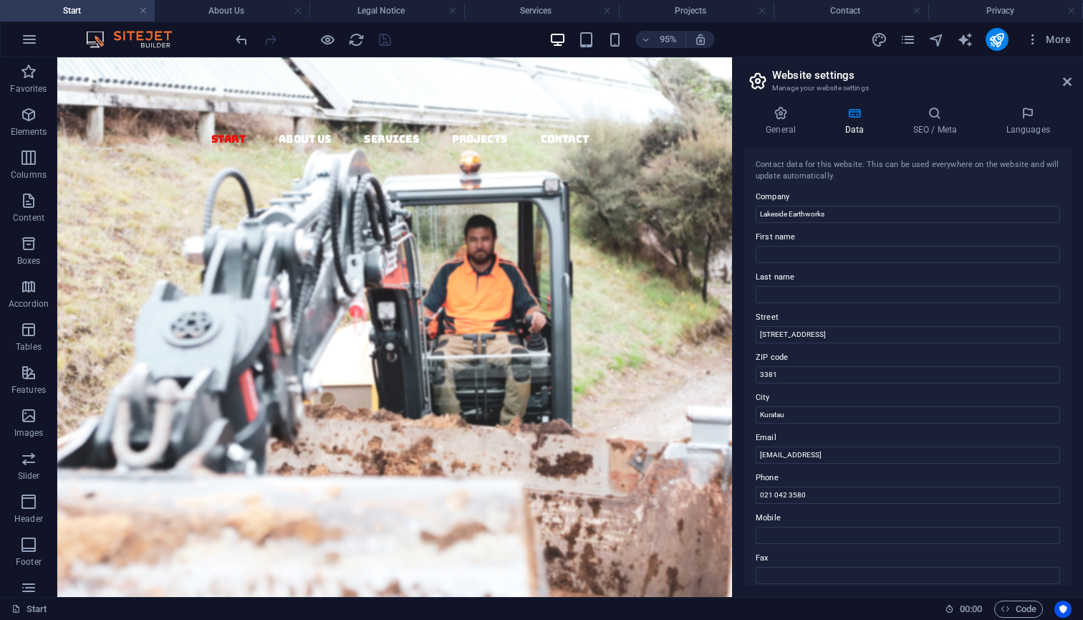
click at [891, 115] on h4 "Data" at bounding box center [857, 121] width 68 height 30
click at [932, 115] on icon at bounding box center [934, 113] width 87 height 14
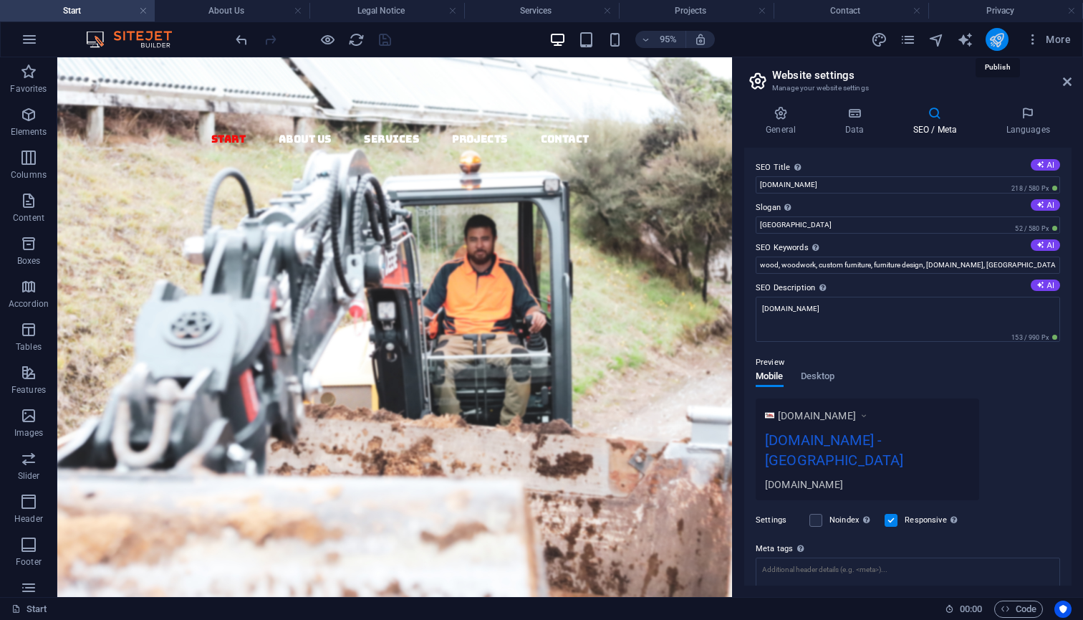
click at [995, 38] on icon "publish" at bounding box center [997, 40] width 16 height 16
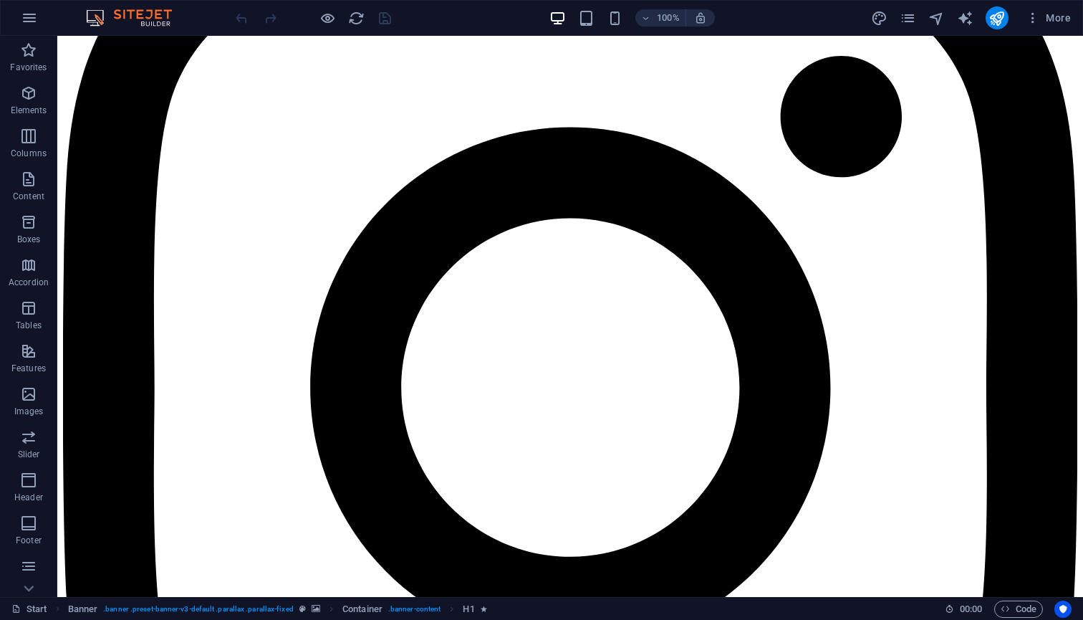
scroll to position [2324, 0]
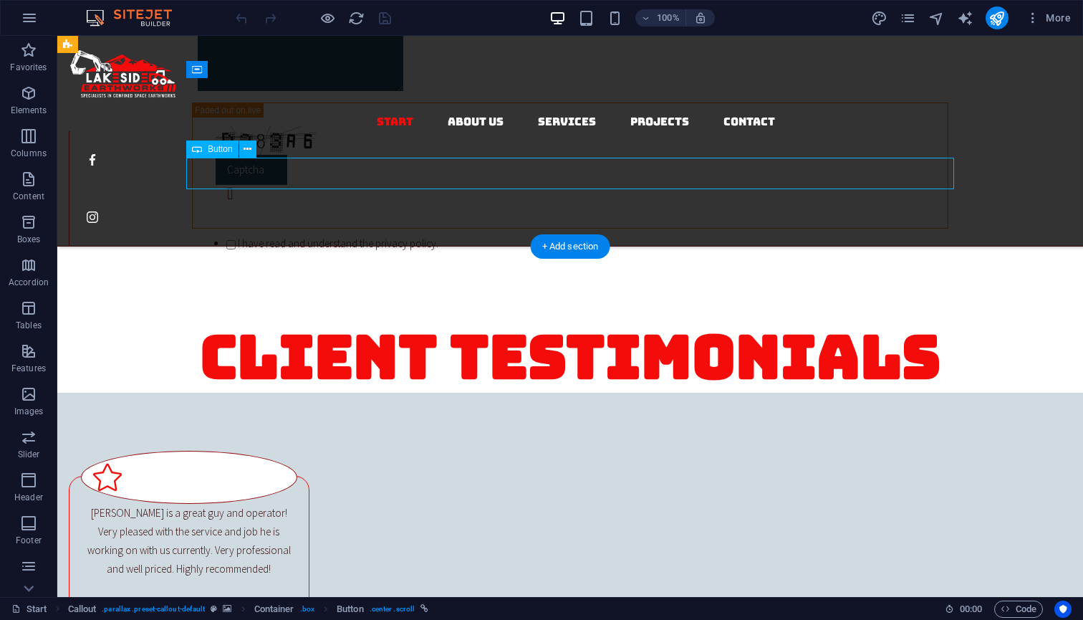
select select
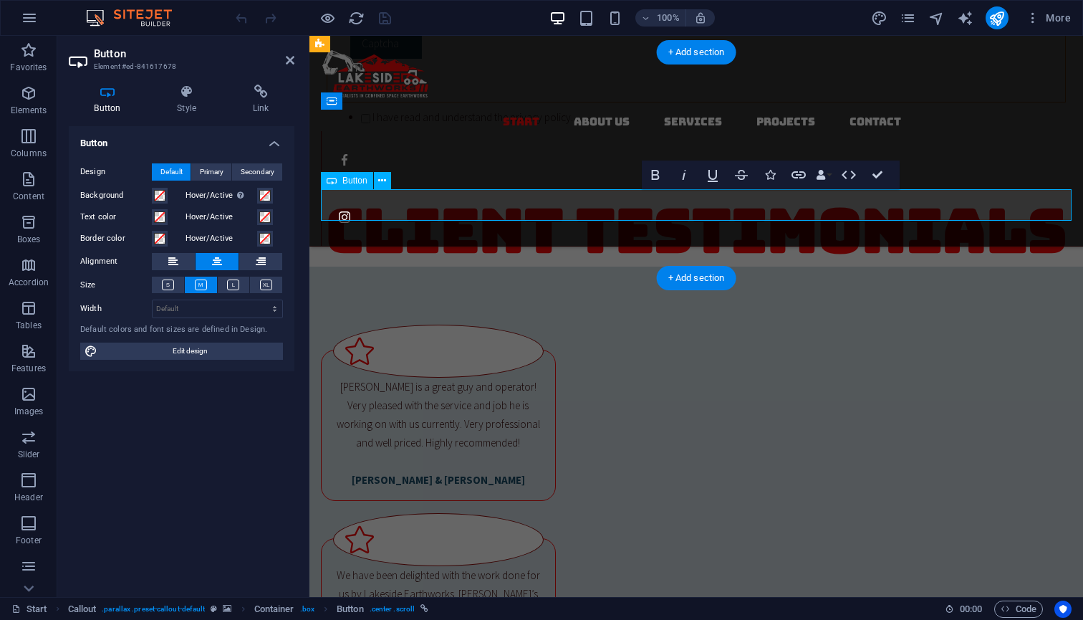
scroll to position [2166, 0]
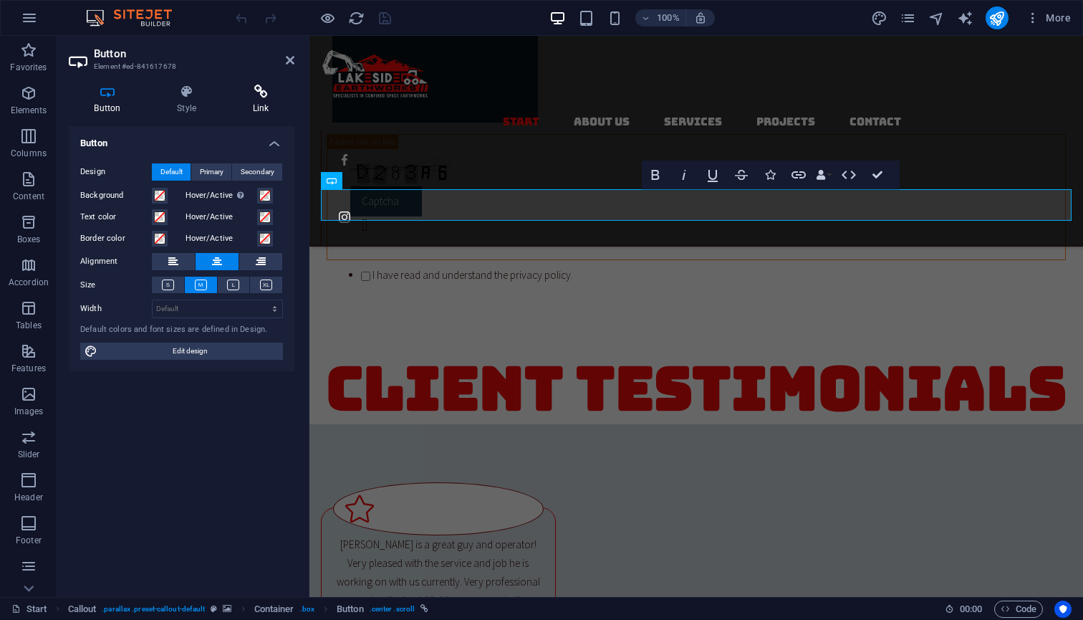
click at [266, 100] on h4 "Link" at bounding box center [260, 100] width 67 height 30
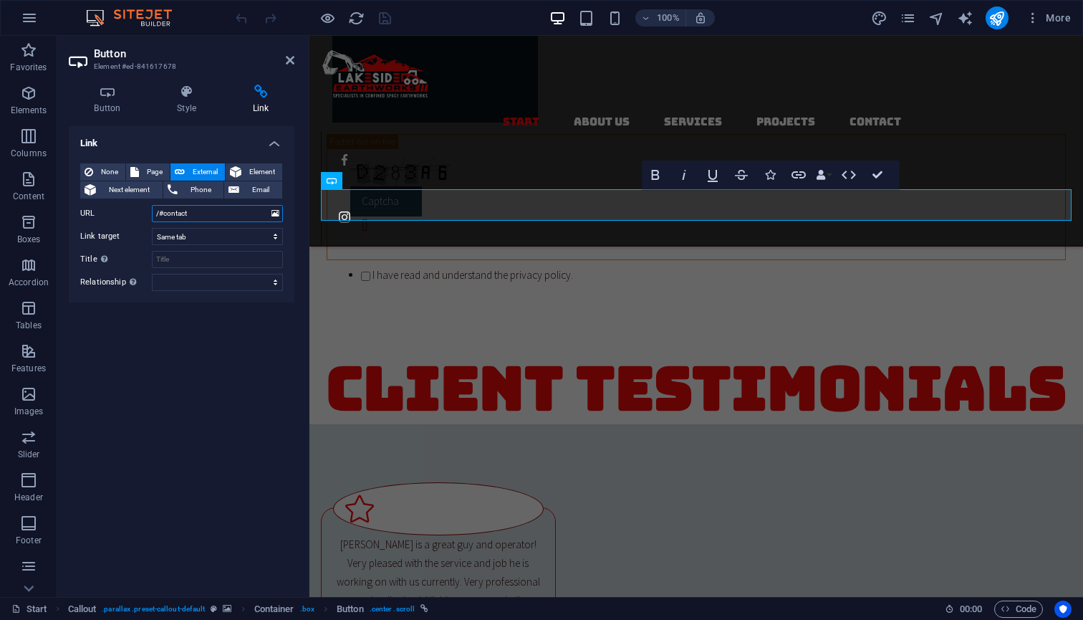
click at [216, 216] on input "/#contact" at bounding box center [217, 213] width 131 height 17
click at [155, 168] on span "Page" at bounding box center [154, 171] width 22 height 17
select select "5"
click at [385, 17] on icon "save" at bounding box center [385, 18] width 16 height 16
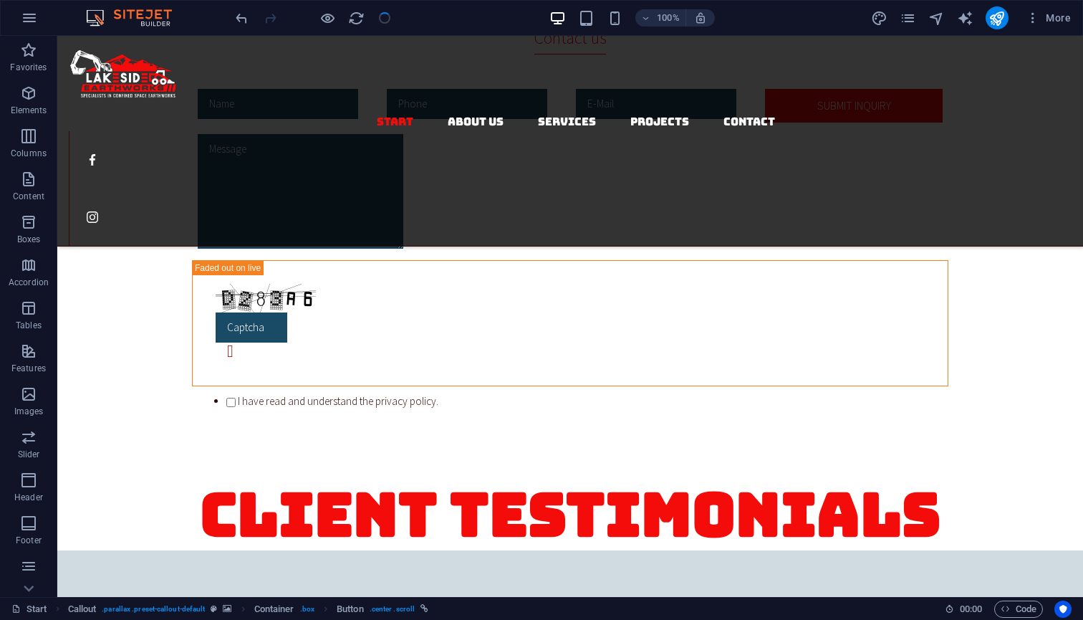
checkbox input "false"
click at [991, 22] on icon "publish" at bounding box center [997, 18] width 16 height 16
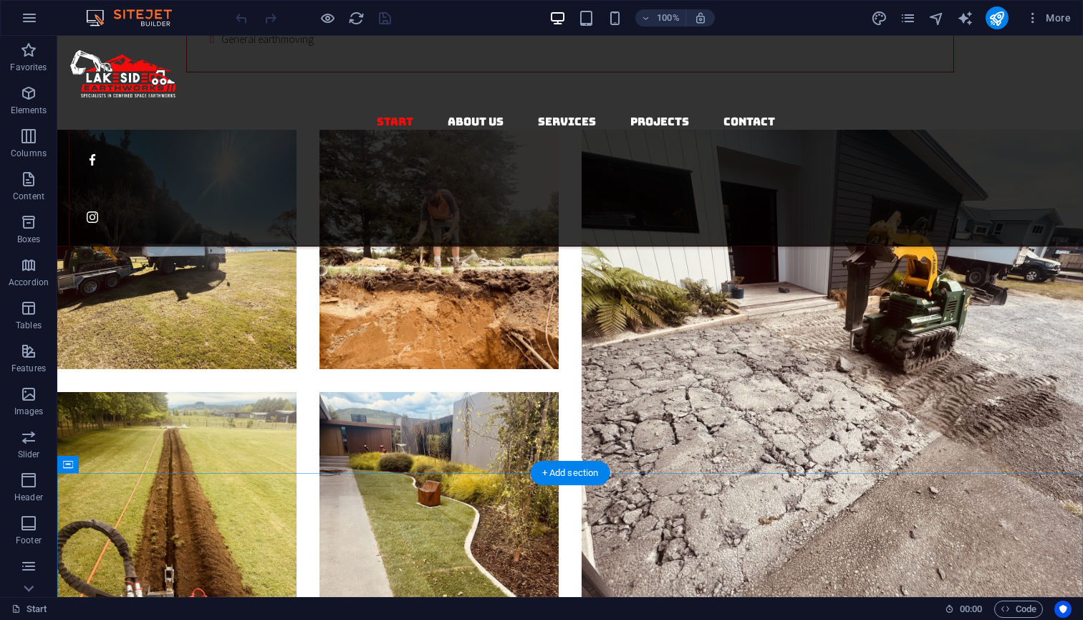
scroll to position [962, 0]
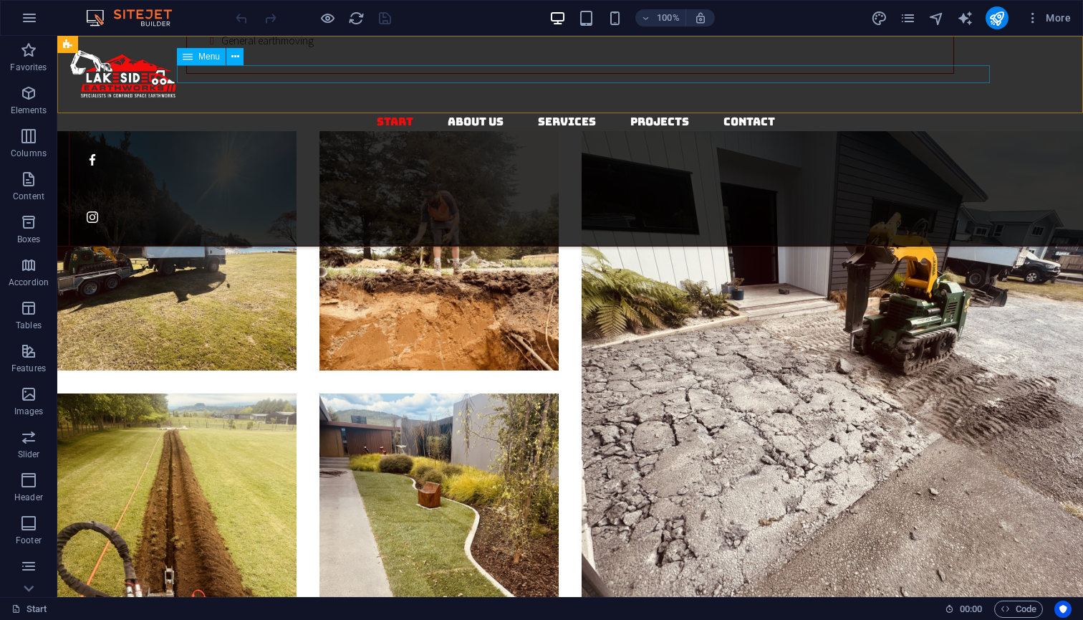
click at [751, 113] on nav "Start About Us Services Projects Contact" at bounding box center [576, 122] width 1015 height 19
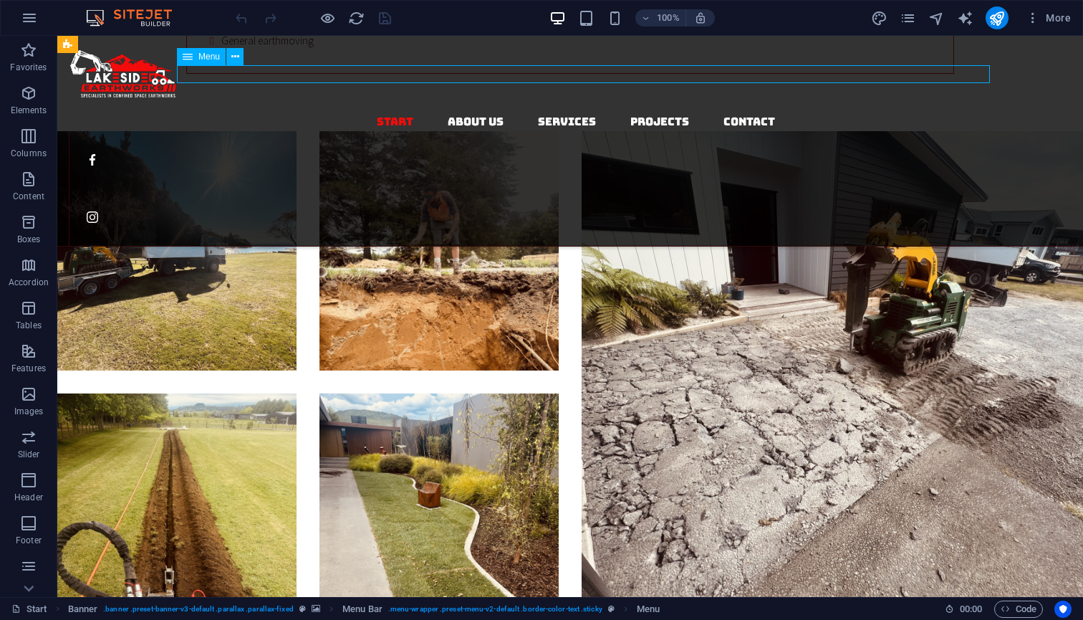
click at [750, 113] on nav "Start About Us Services Projects Contact" at bounding box center [576, 122] width 1015 height 19
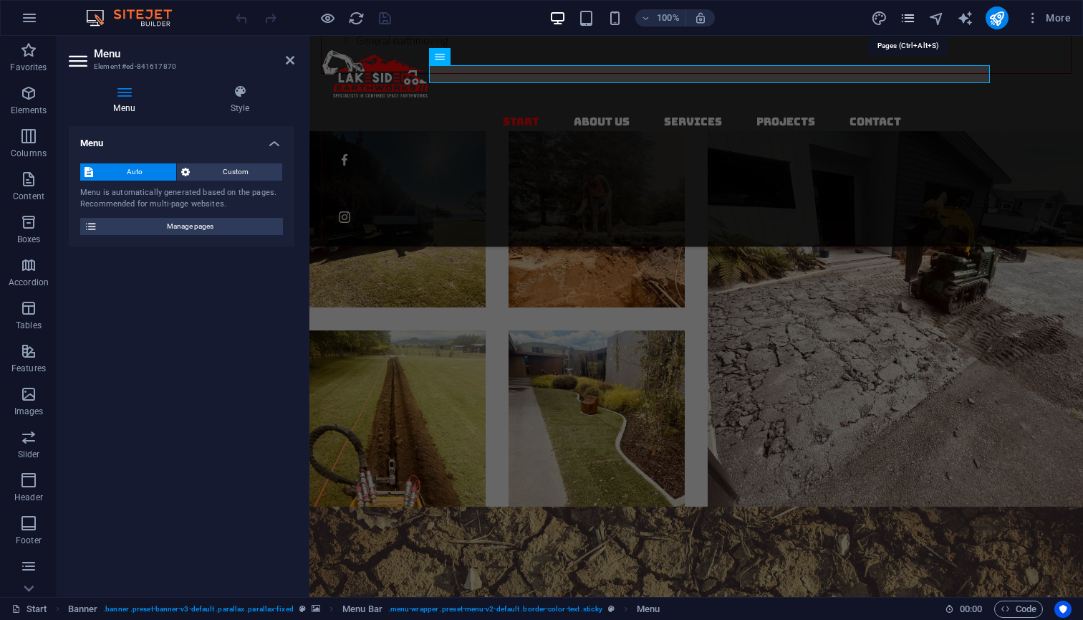
click at [912, 16] on icon "pages" at bounding box center [908, 18] width 16 height 16
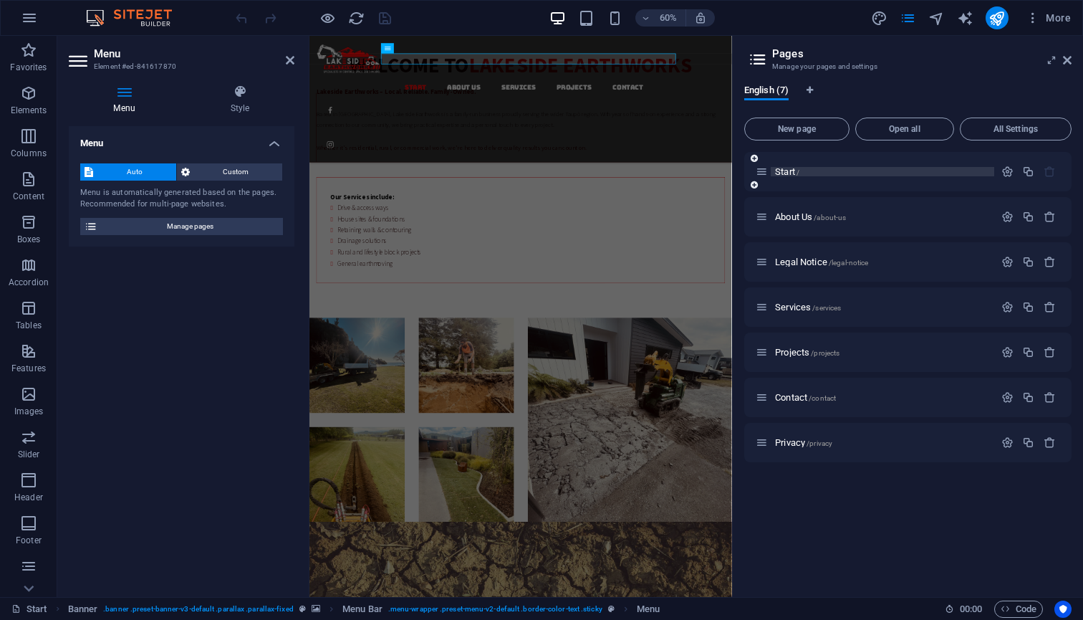
click at [806, 173] on p "Start /" at bounding box center [882, 171] width 215 height 9
click at [1007, 175] on icon "button" at bounding box center [1008, 172] width 12 height 12
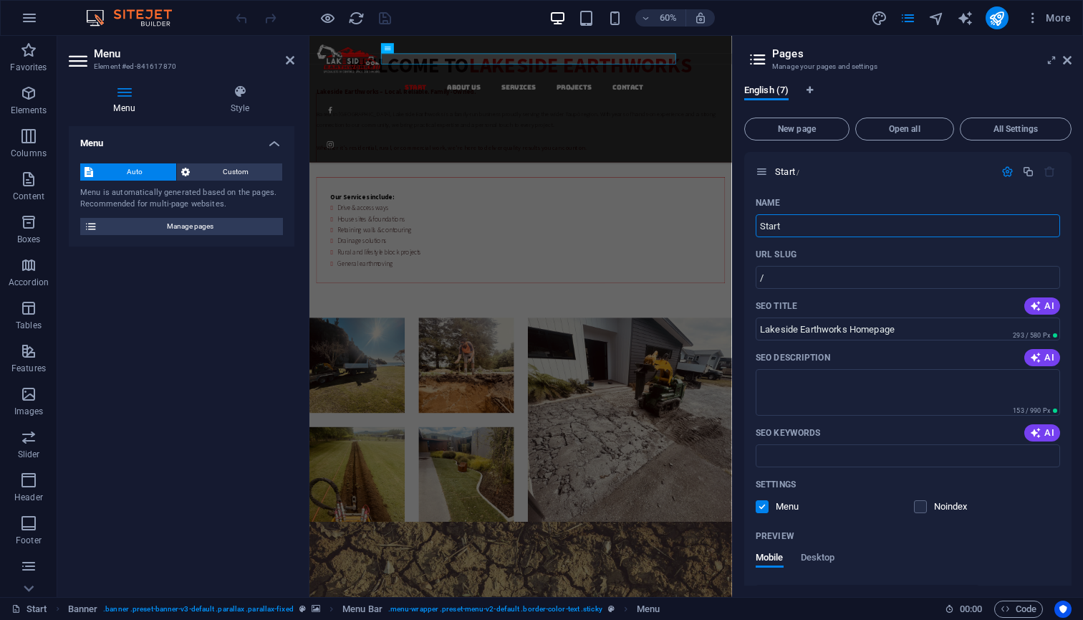
drag, startPoint x: 1166, startPoint y: 261, endPoint x: 1013, endPoint y: 351, distance: 177.3
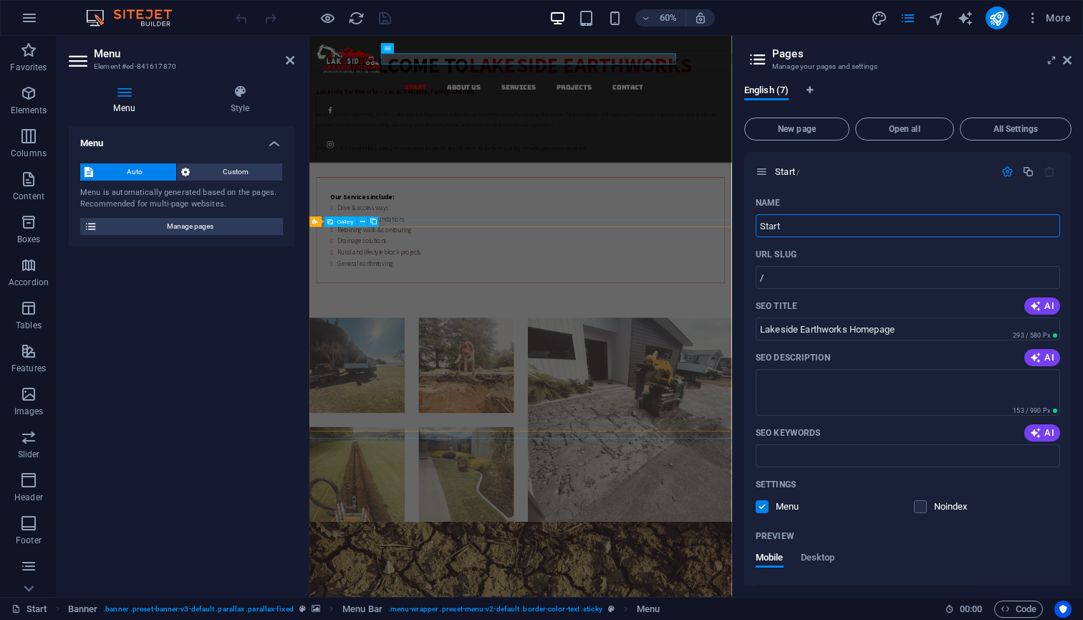
drag, startPoint x: 1109, startPoint y: 264, endPoint x: 982, endPoint y: 356, distance: 156.9
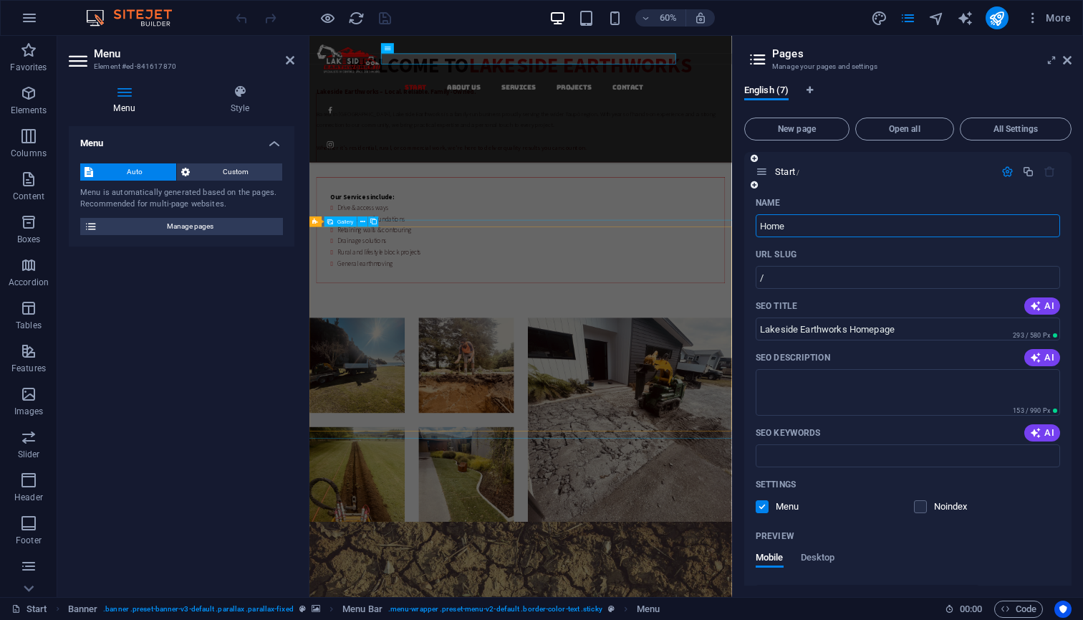
type input "Home"
click at [969, 86] on div "English (7)" at bounding box center [908, 98] width 327 height 27
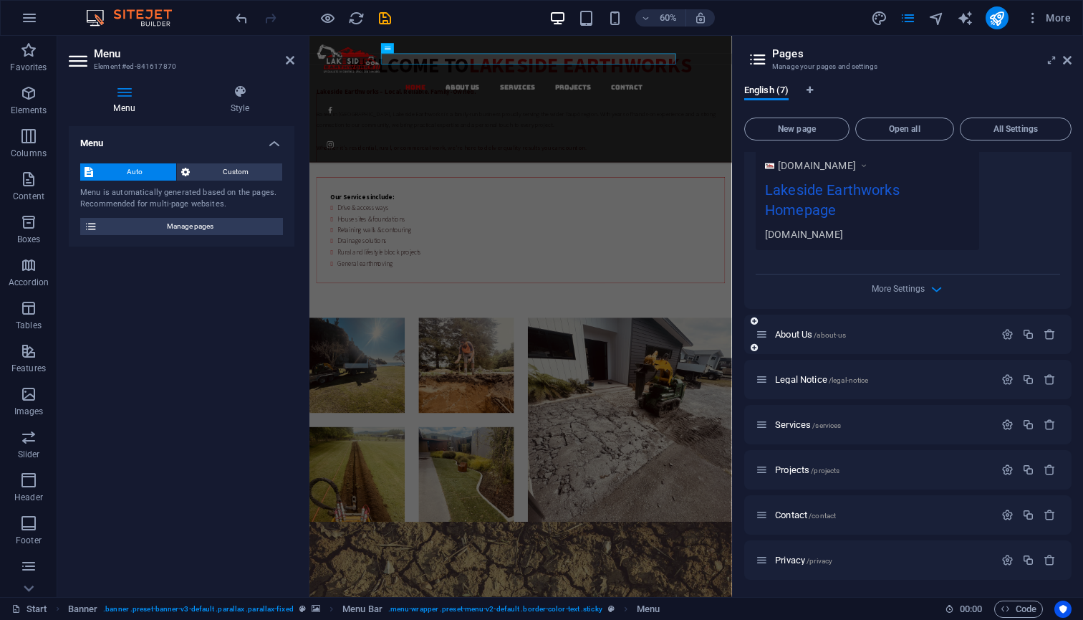
scroll to position [436, 0]
click at [792, 516] on span "Contact /contact" at bounding box center [805, 514] width 61 height 11
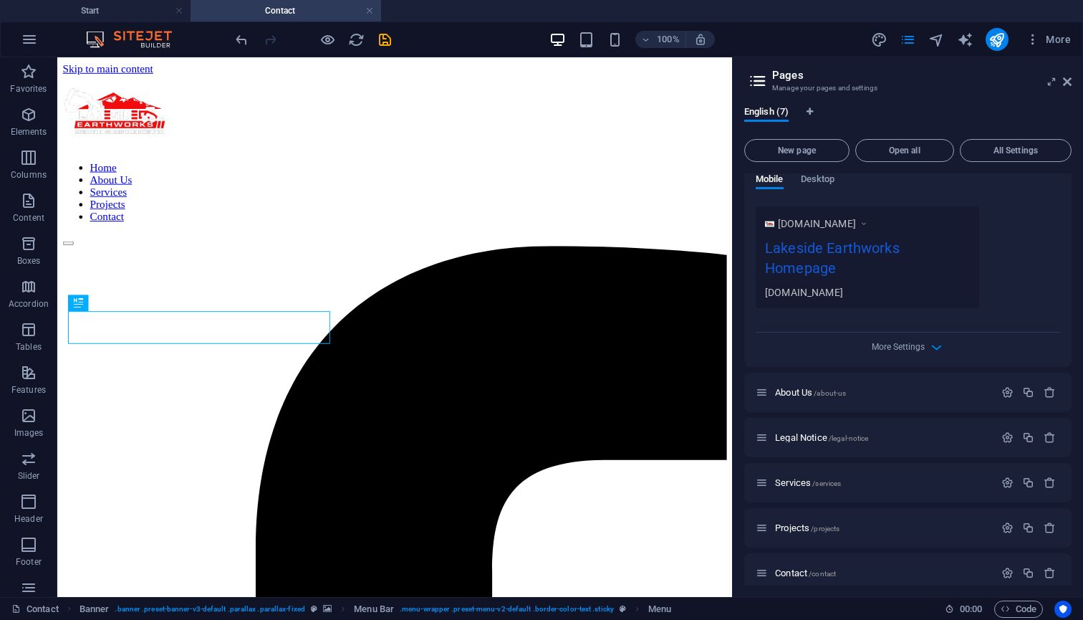
scroll to position [0, 0]
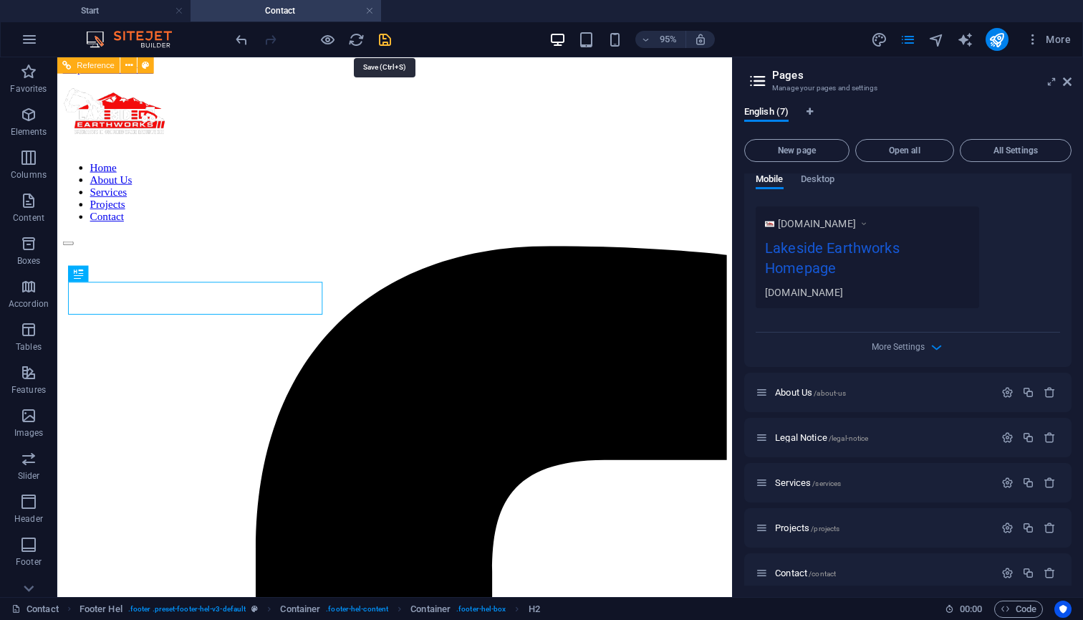
click at [385, 38] on icon "save" at bounding box center [385, 40] width 16 height 16
checkbox input "false"
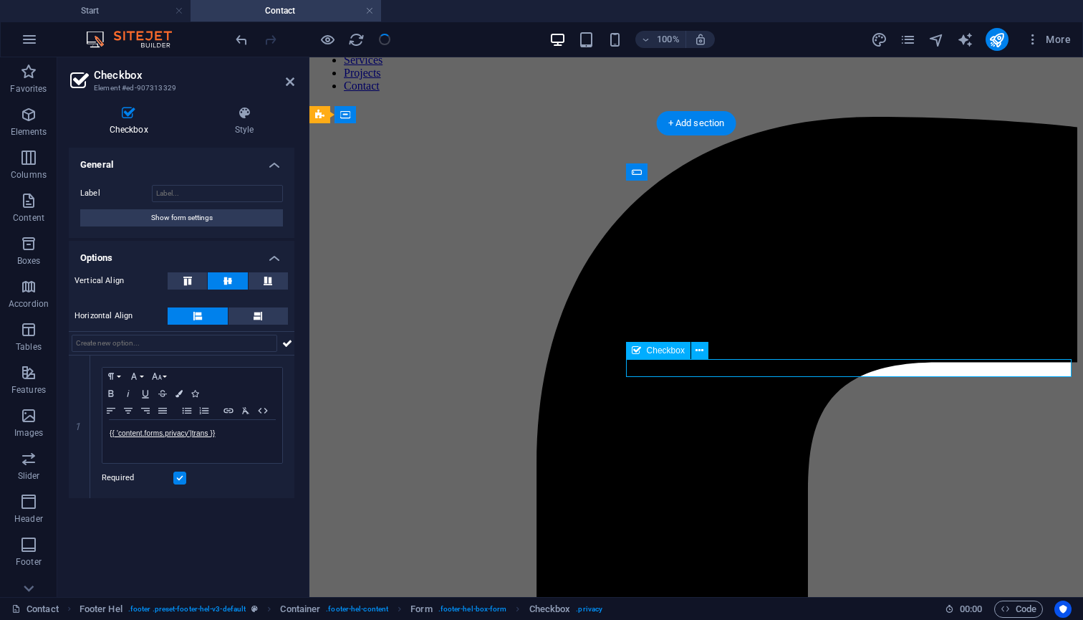
scroll to position [148, 0]
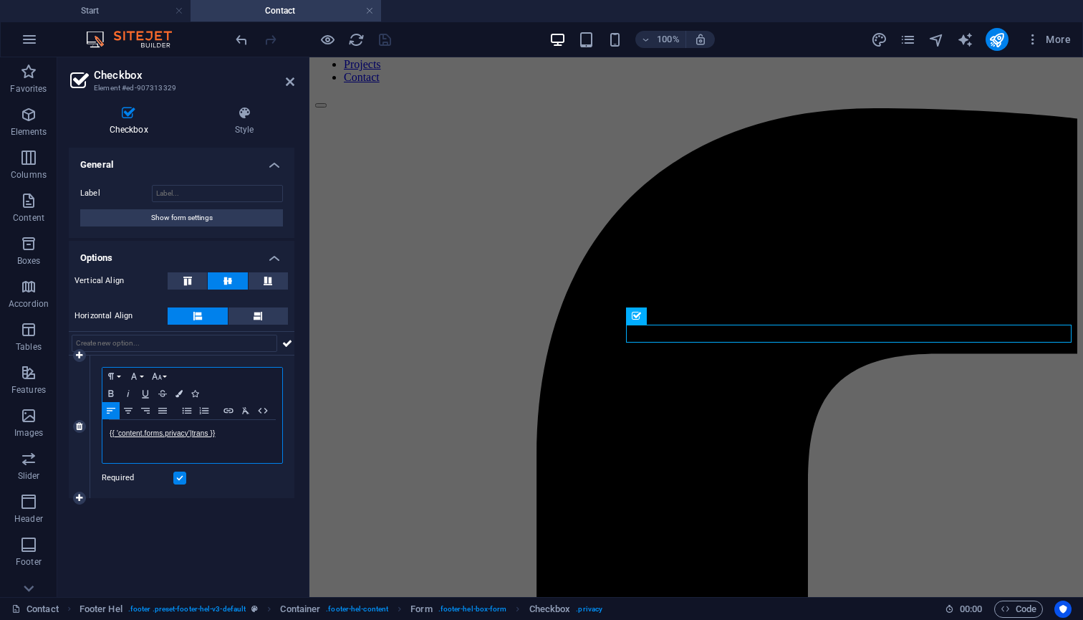
click at [232, 439] on p "{{ 'content.forms.privacy'|trans }}" at bounding box center [193, 433] width 166 height 13
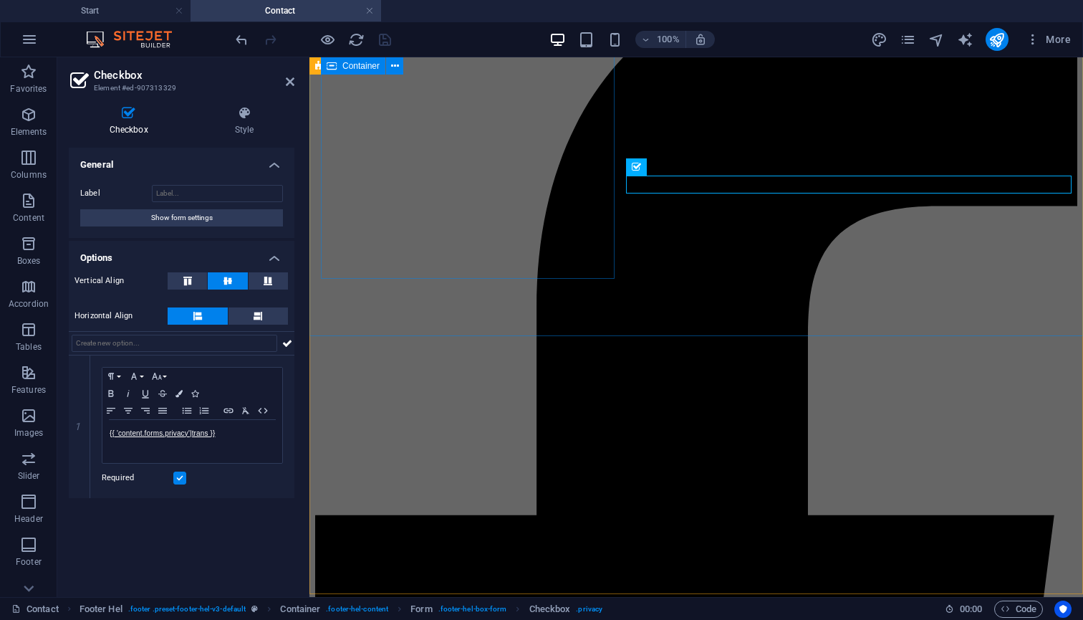
scroll to position [294, 0]
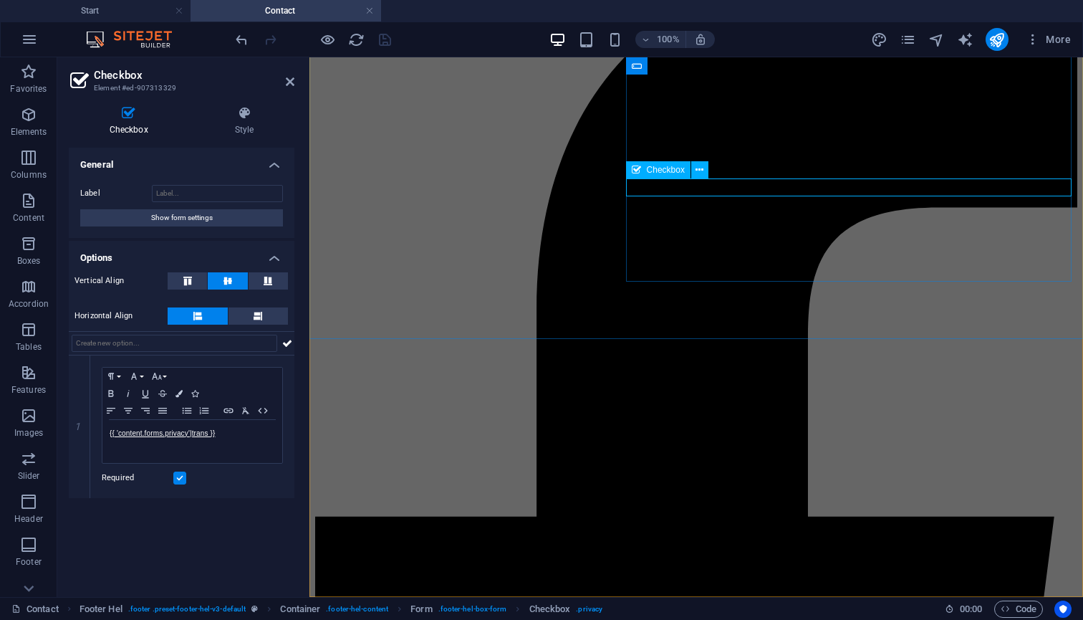
drag, startPoint x: 245, startPoint y: 435, endPoint x: 80, endPoint y: 440, distance: 165.6
click at [80, 440] on div "1 Paragraph Format Normal Heading 1 Heading 2 Heading 3 Heading 4 Heading 5 Hea…" at bounding box center [182, 426] width 226 height 143
click at [385, 42] on icon "save" at bounding box center [385, 40] width 16 height 16
checkbox input "false"
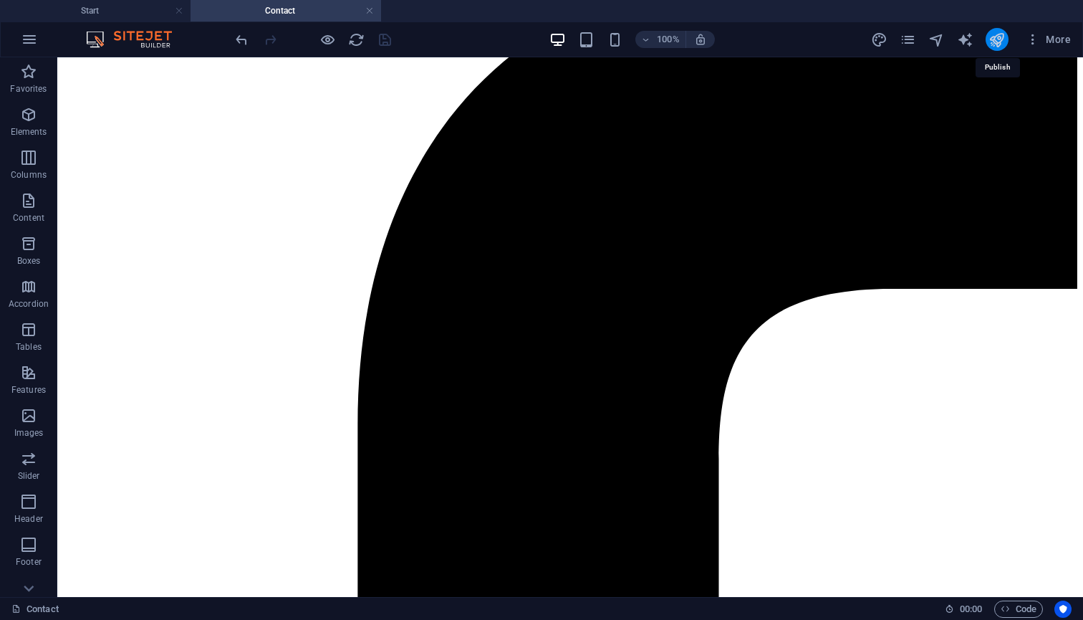
click at [998, 32] on icon "publish" at bounding box center [997, 40] width 16 height 16
